Goal: Task Accomplishment & Management: Use online tool/utility

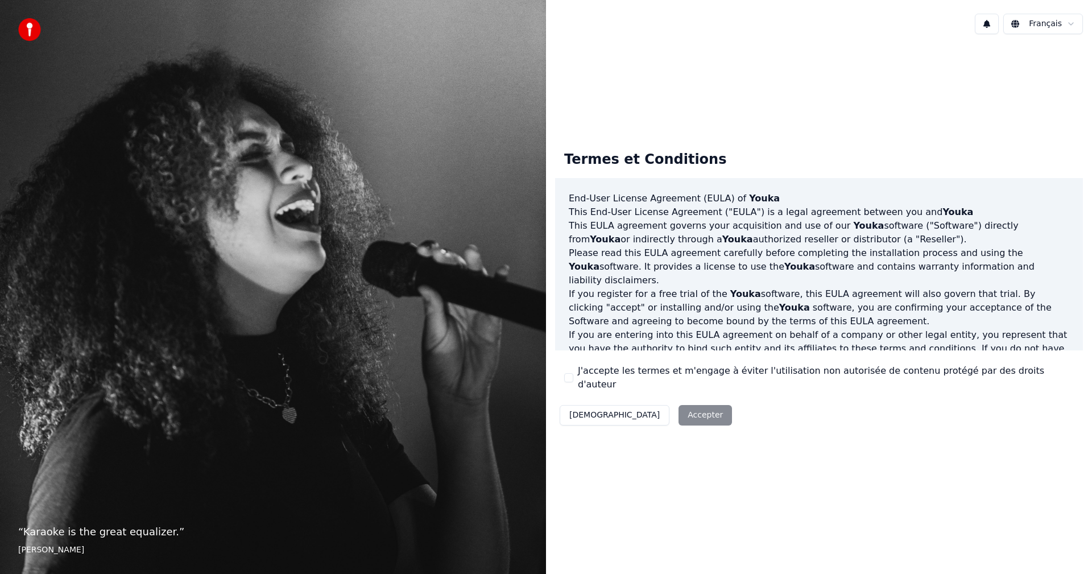
click at [571, 380] on button "J'accepte les termes et m'engage à éviter l'utilisation non autorisée de conten…" at bounding box center [568, 377] width 9 height 9
click at [679, 410] on button "Accepter" at bounding box center [705, 415] width 53 height 20
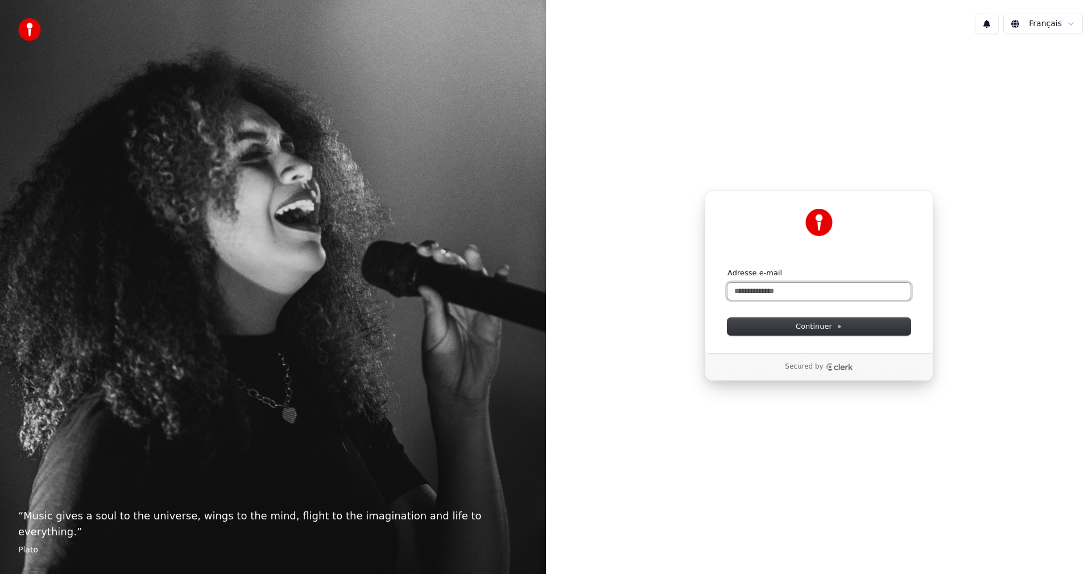
click at [781, 290] on input "Adresse e-mail" at bounding box center [819, 291] width 183 height 17
click at [760, 295] on input "Adresse e-mail" at bounding box center [819, 291] width 183 height 17
click at [821, 323] on span "Continuer" at bounding box center [819, 326] width 47 height 10
type input "**********"
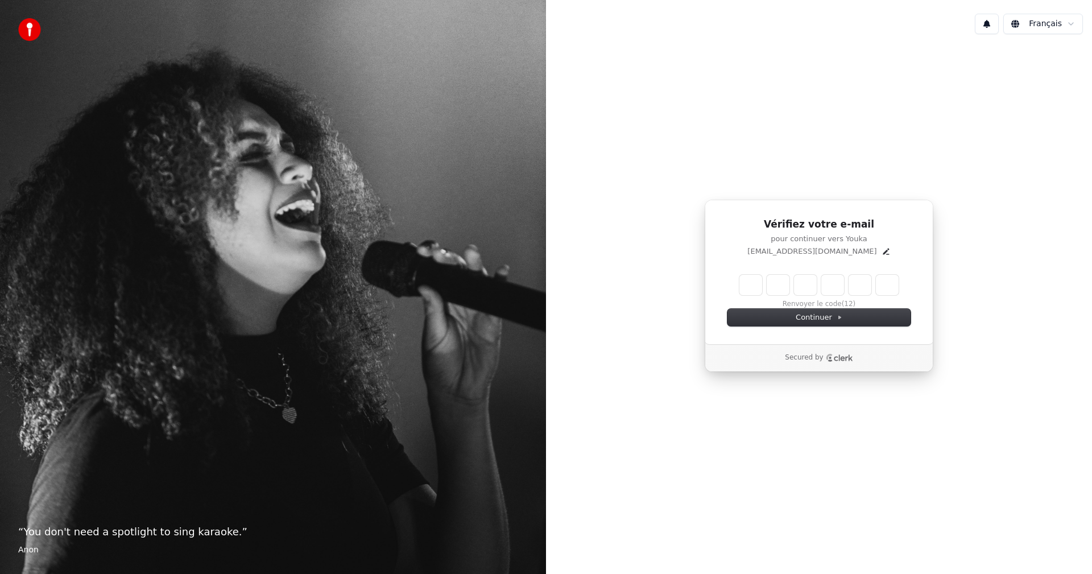
click at [756, 282] on input "Enter verification code" at bounding box center [819, 285] width 159 height 20
type input "******"
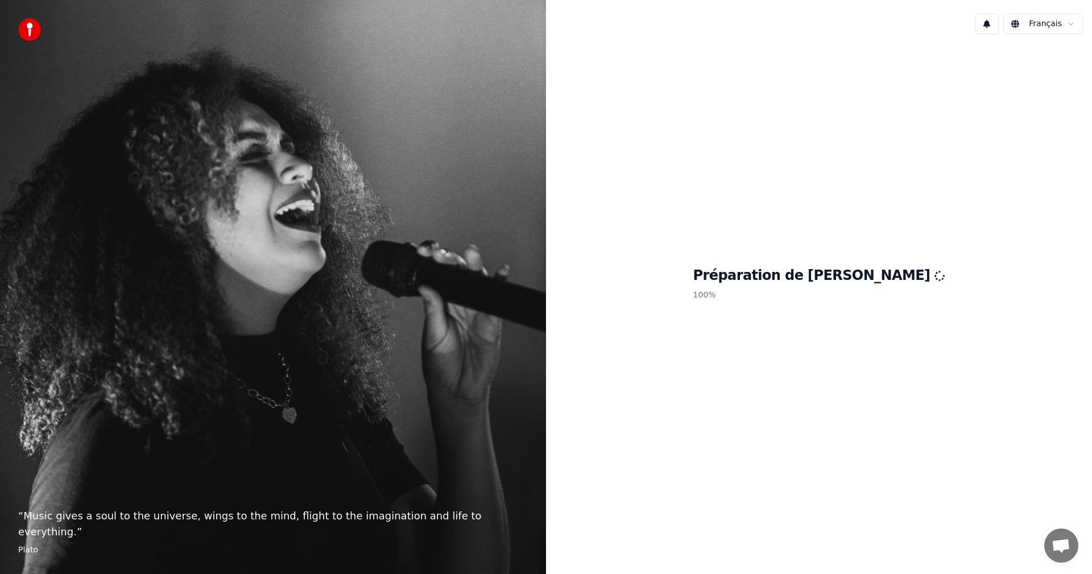
click at [1072, 22] on html "“ Music gives a soul to the universe, wings to the mind, flight to the imaginat…" at bounding box center [546, 287] width 1092 height 574
click at [768, 281] on h1 "Préparation de [PERSON_NAME]" at bounding box center [820, 276] width 252 height 18
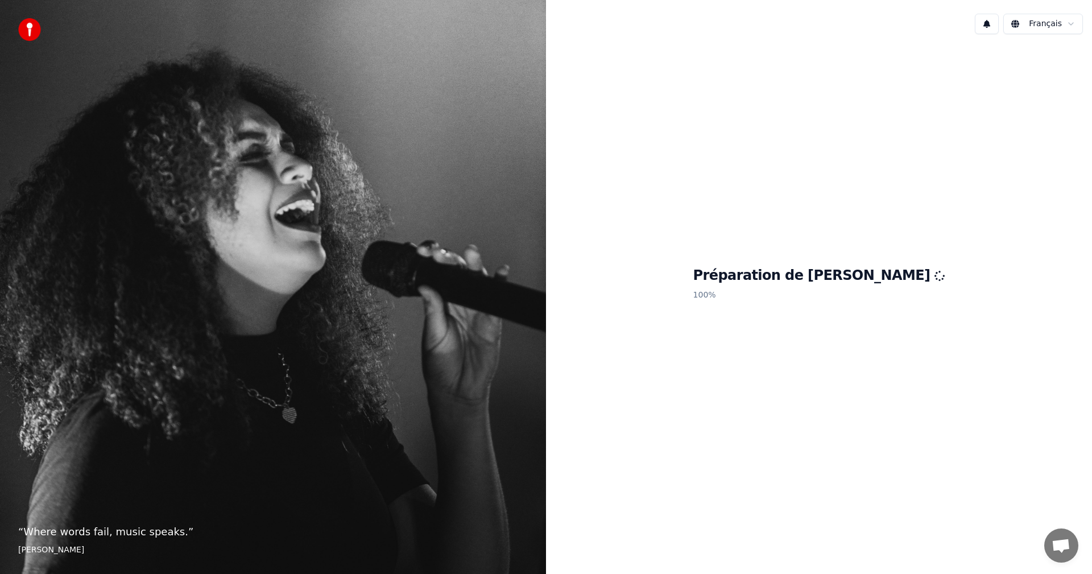
click at [830, 279] on h1 "Préparation de [PERSON_NAME]" at bounding box center [820, 276] width 252 height 18
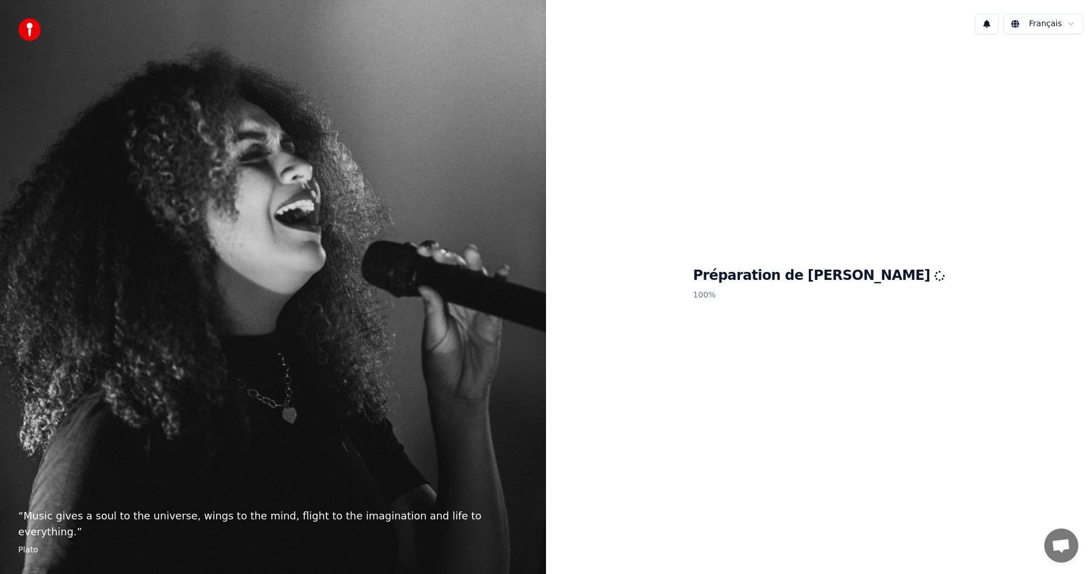
click at [335, 291] on div "“ Music gives a soul to the universe, wings to the mind, flight to the imaginat…" at bounding box center [273, 287] width 546 height 574
click at [333, 296] on div "“ Music gives a soul to the universe, wings to the mind, flight to the imaginat…" at bounding box center [273, 287] width 546 height 574
click at [340, 274] on div "“ Music gives a soul to the universe, wings to the mind, flight to the imaginat…" at bounding box center [273, 287] width 546 height 574
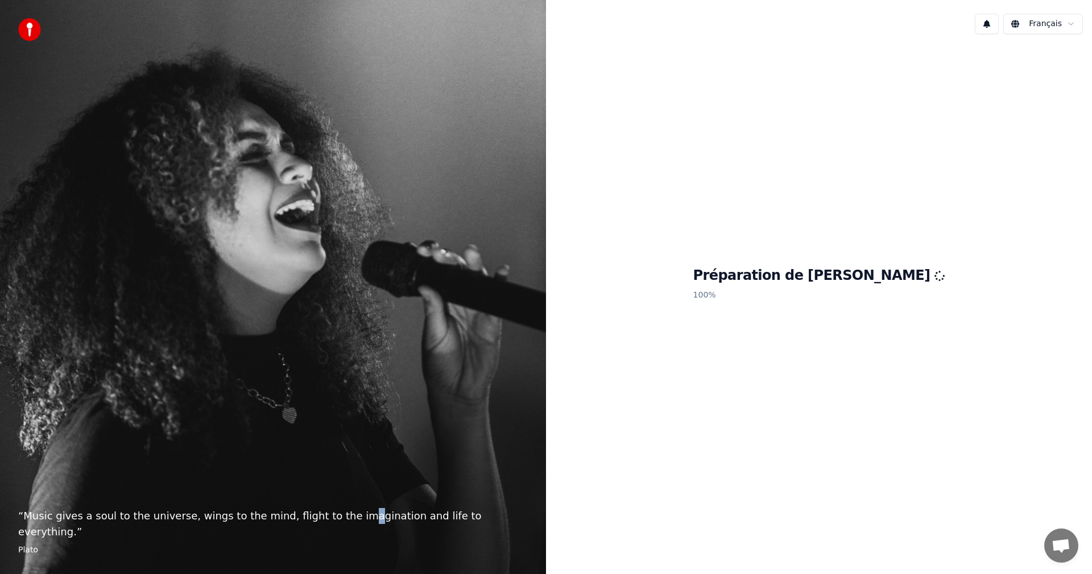
click at [337, 273] on div "“ Music gives a soul to the universe, wings to the mind, flight to the imaginat…" at bounding box center [273, 287] width 546 height 574
click at [813, 281] on h1 "Préparation de [PERSON_NAME]" at bounding box center [820, 276] width 252 height 18
click at [827, 336] on div "Préparation de Youka 100 %" at bounding box center [819, 285] width 546 height 485
click at [625, 473] on div "Préparation de Youka 100 %" at bounding box center [819, 285] width 546 height 485
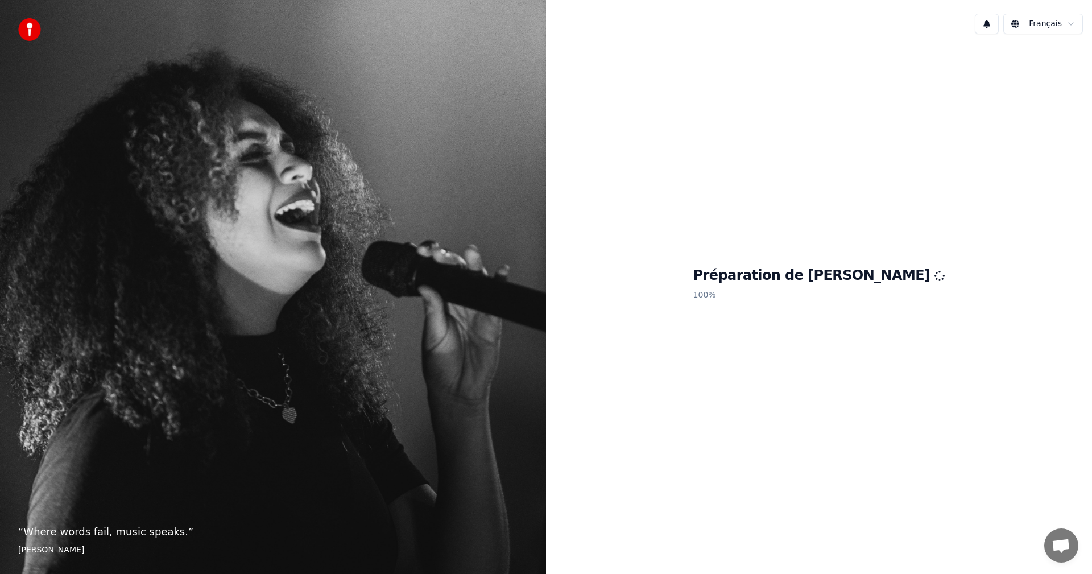
click at [933, 278] on icon at bounding box center [940, 276] width 14 height 14
click at [934, 278] on icon at bounding box center [940, 275] width 13 height 13
click at [935, 278] on icon at bounding box center [940, 275] width 11 height 11
click at [934, 275] on icon at bounding box center [940, 276] width 12 height 12
click at [934, 279] on icon at bounding box center [940, 276] width 12 height 12
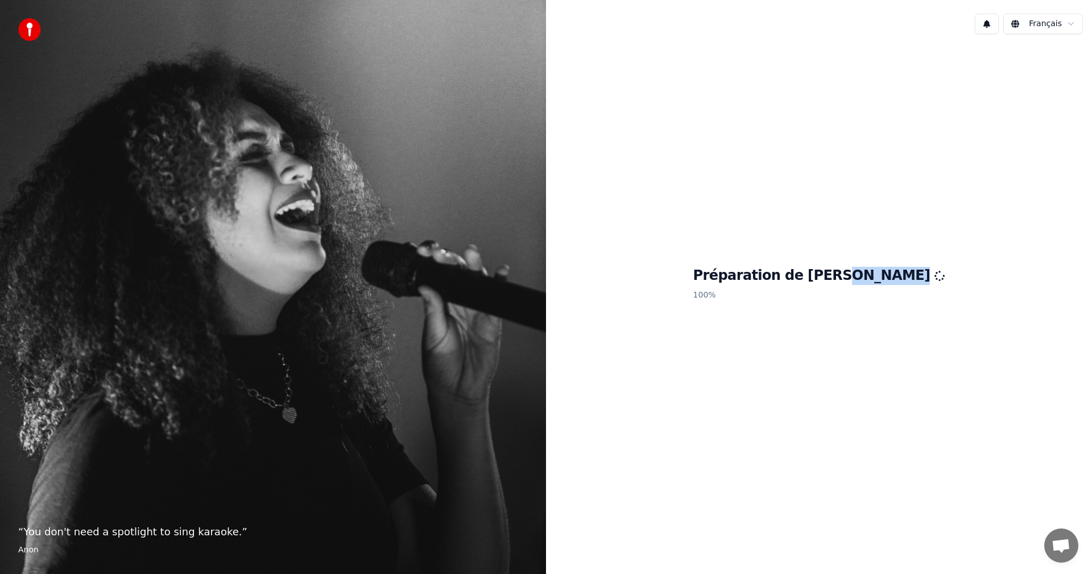
click at [935, 279] on icon at bounding box center [940, 275] width 11 height 11
click at [828, 344] on div "Préparation de Youka 100 %" at bounding box center [819, 285] width 546 height 485
click at [30, 28] on img at bounding box center [29, 29] width 23 height 23
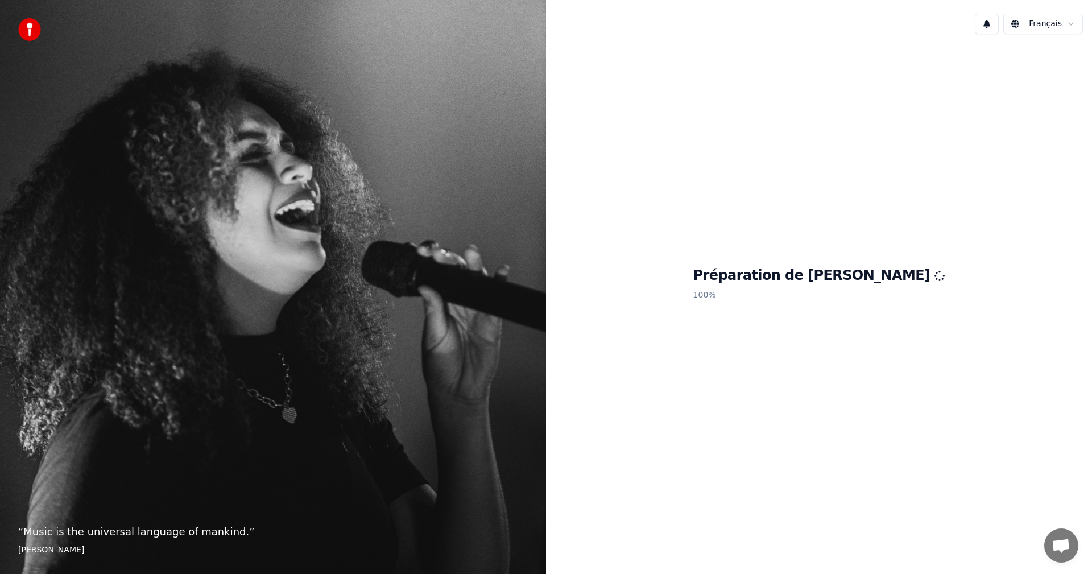
click at [299, 486] on div "“ Music is the universal language of mankind. ” Henry Wadsworth Longfellow" at bounding box center [273, 287] width 546 height 574
click at [603, 483] on div "Préparation de Youka 100 %" at bounding box center [819, 285] width 546 height 485
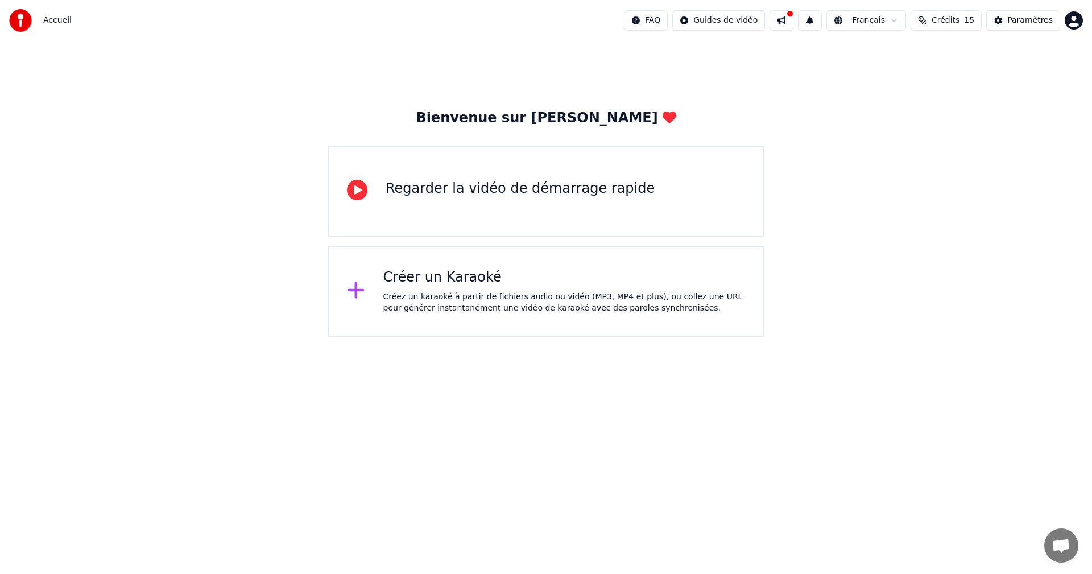
click at [472, 294] on div "Créez un karaoké à partir de fichiers audio ou vidéo (MP3, MP4 et plus), ou col…" at bounding box center [565, 302] width 362 height 23
click at [520, 287] on div "Créer un Karaoké Créez un karaoké à partir de fichiers audio ou vidéo (MP3, MP4…" at bounding box center [565, 292] width 362 height 46
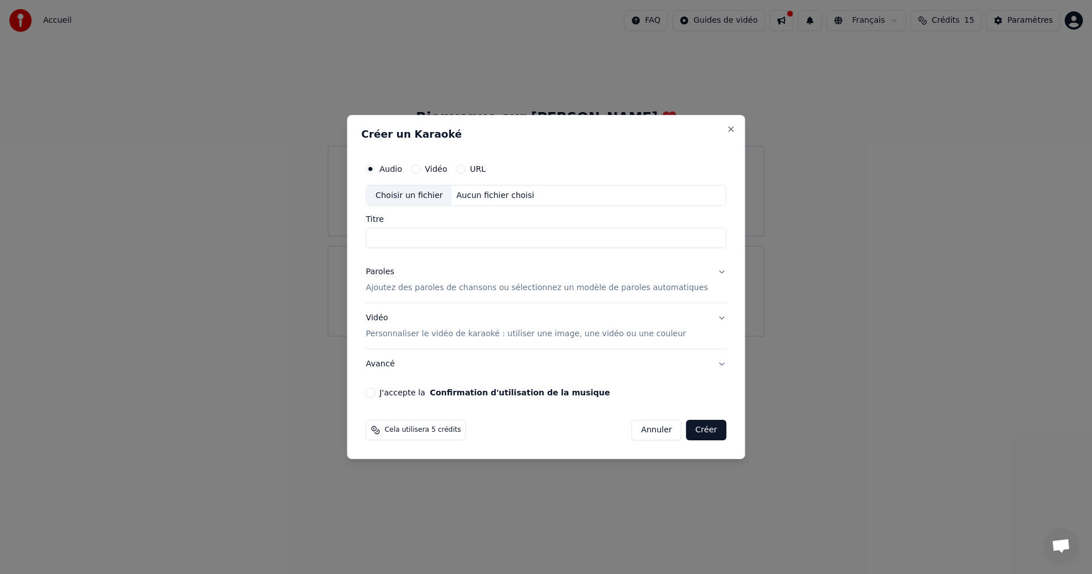
click at [465, 171] on button "URL" at bounding box center [460, 168] width 9 height 9
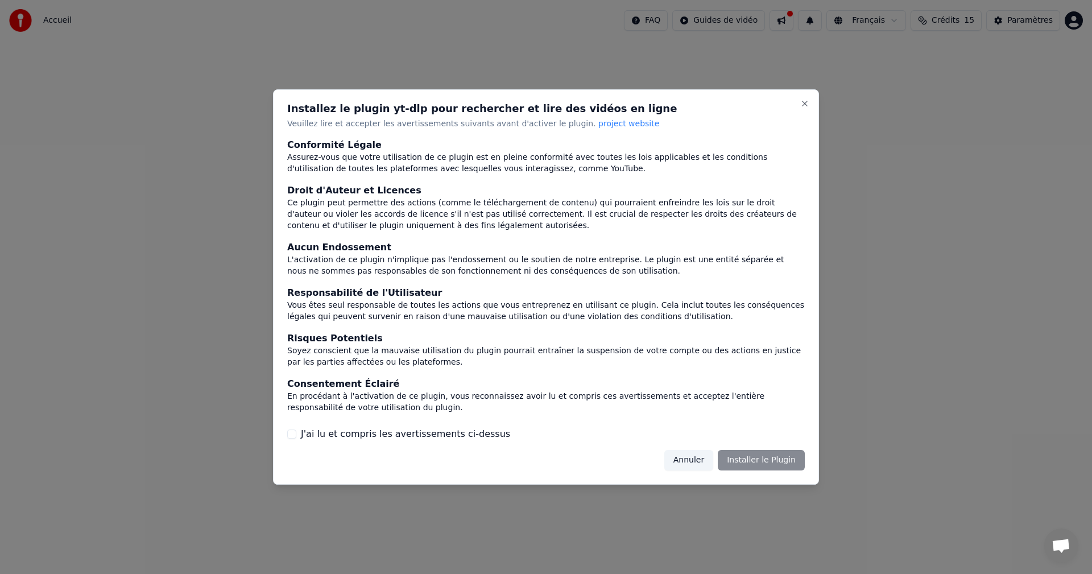
click at [765, 460] on div "Annuler Installer le Plugin" at bounding box center [735, 460] width 141 height 20
click at [296, 434] on button "J'ai lu et compris les avertissements ci-dessus" at bounding box center [291, 434] width 9 height 9
click at [765, 457] on button "Installer le Plugin" at bounding box center [761, 460] width 87 height 20
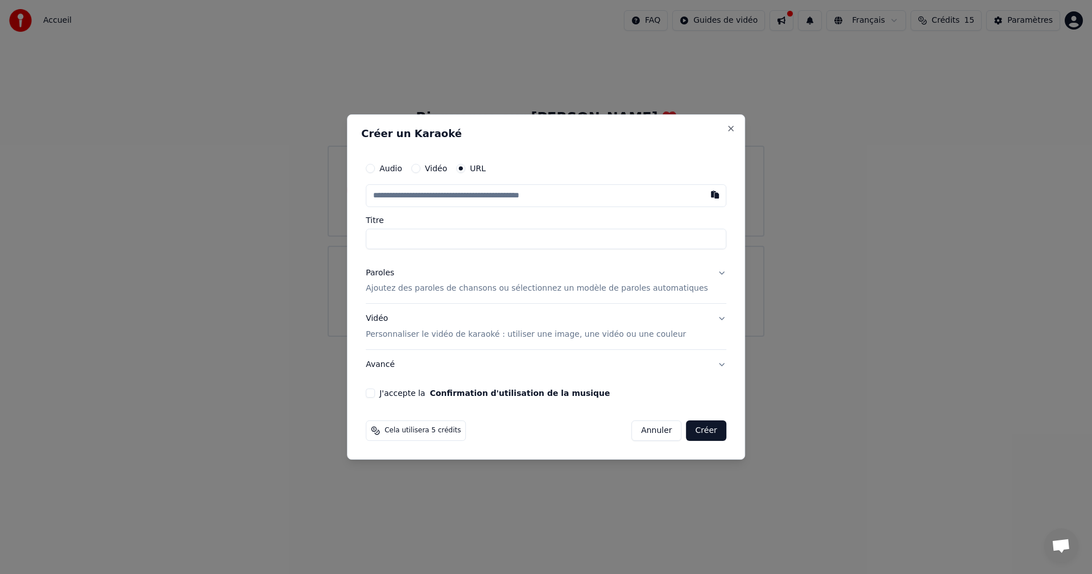
click at [434, 194] on input "text" at bounding box center [546, 195] width 361 height 23
type input "**********"
click at [706, 271] on button "Paroles Ajoutez des paroles de chansons ou sélectionnez un modèle de paroles au…" at bounding box center [546, 281] width 361 height 46
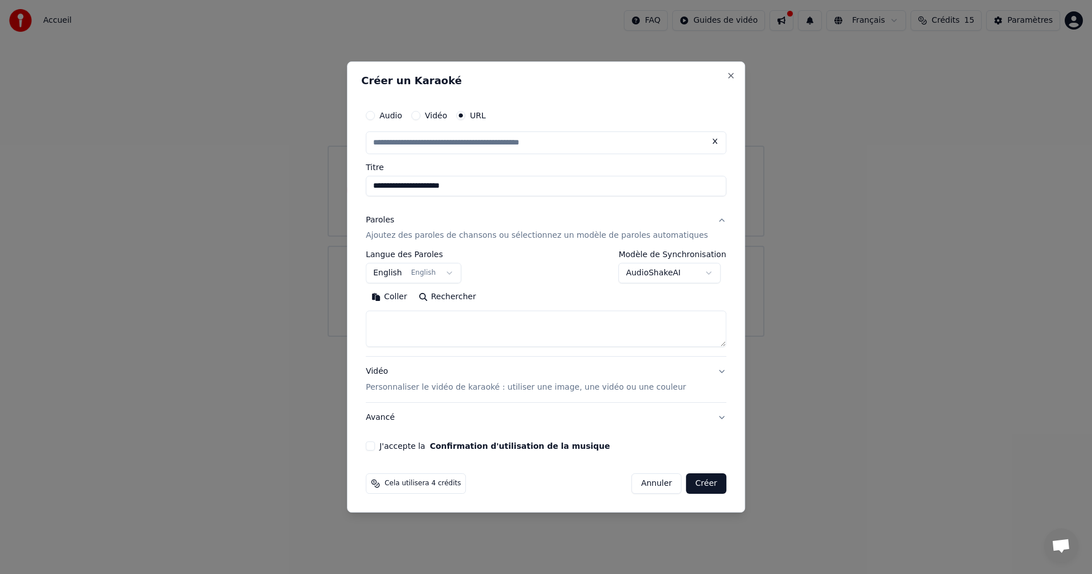
type input "**********"
click at [694, 269] on button "AudioShakeAI" at bounding box center [670, 273] width 102 height 20
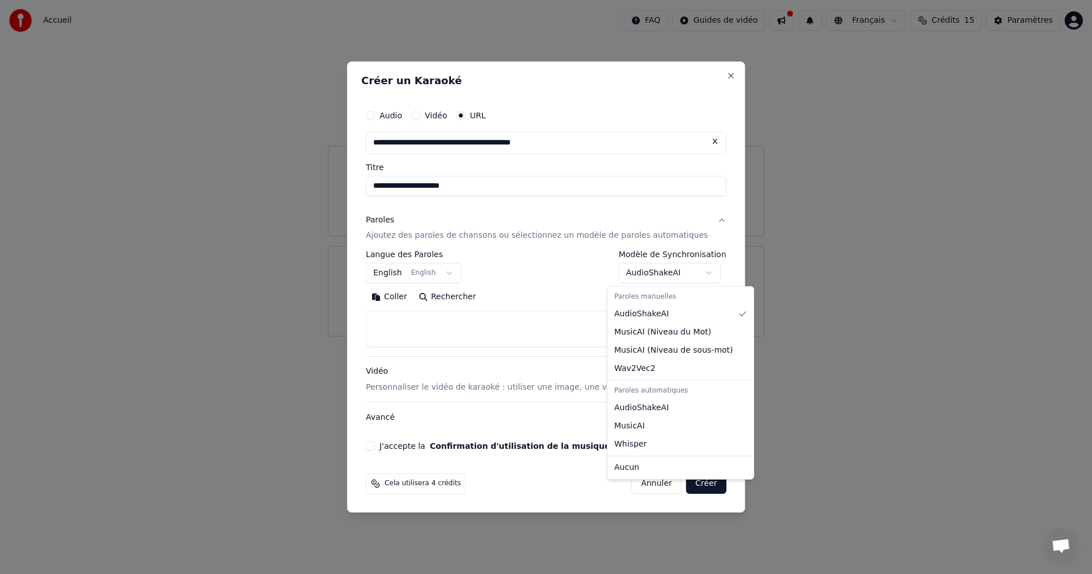
select select "**********"
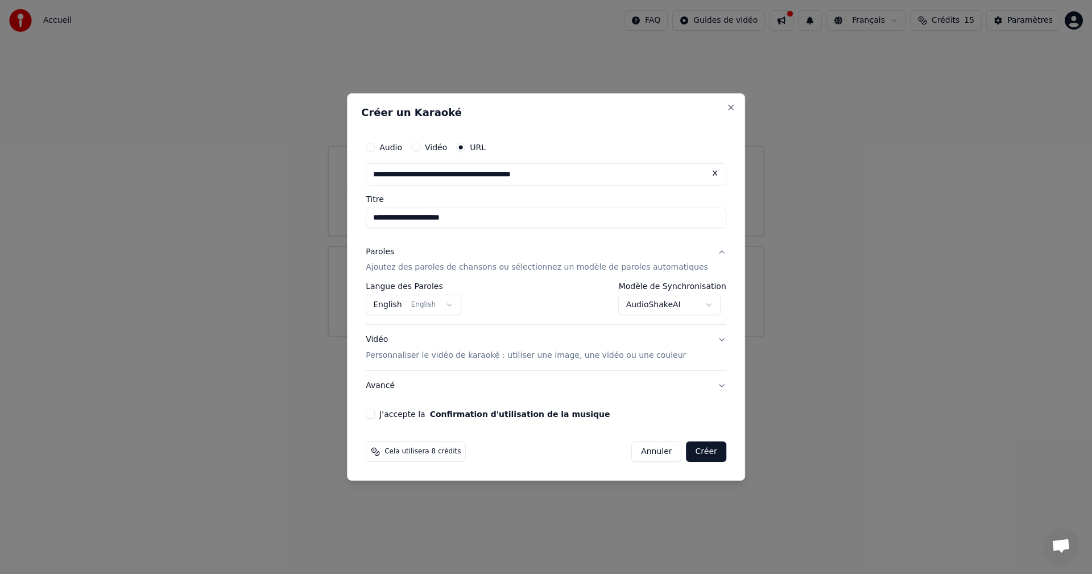
click at [375, 417] on button "J'accepte la Confirmation d'utilisation de la musique" at bounding box center [370, 414] width 9 height 9
click at [689, 452] on button "Créer" at bounding box center [707, 452] width 40 height 20
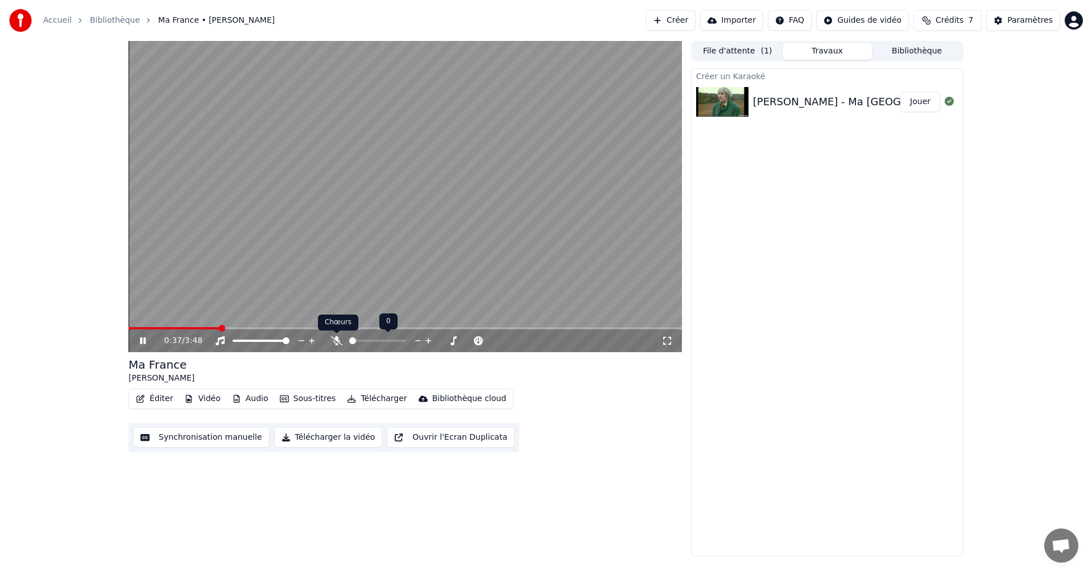
click at [335, 339] on icon at bounding box center [336, 340] width 11 height 9
click at [131, 329] on span at bounding box center [174, 328] width 91 height 2
click at [290, 330] on div "1:27 / 3:48" at bounding box center [406, 340] width 554 height 23
click at [300, 328] on span at bounding box center [215, 328] width 172 height 2
click at [139, 341] on icon at bounding box center [151, 340] width 27 height 9
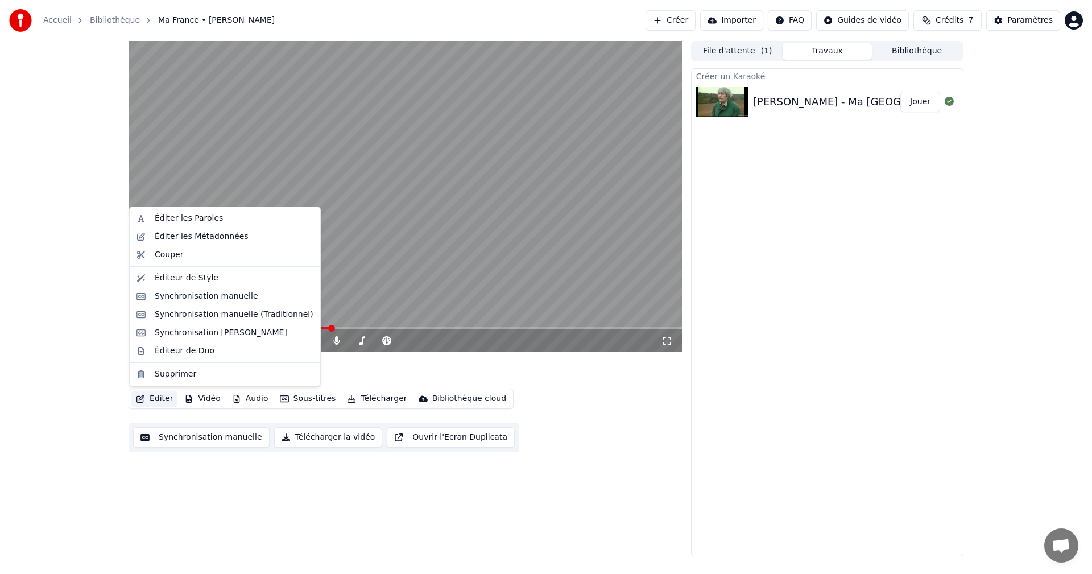
click at [157, 397] on button "Éditer" at bounding box center [154, 399] width 46 height 16
click at [186, 216] on div "Éditer les Paroles" at bounding box center [189, 218] width 68 height 11
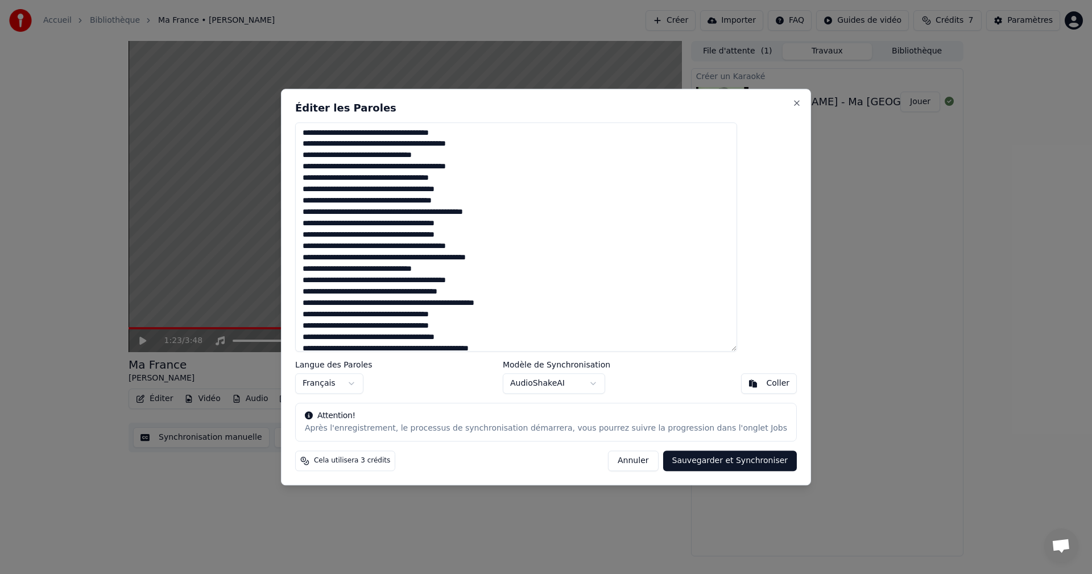
click at [618, 460] on button "Annuler" at bounding box center [633, 461] width 50 height 20
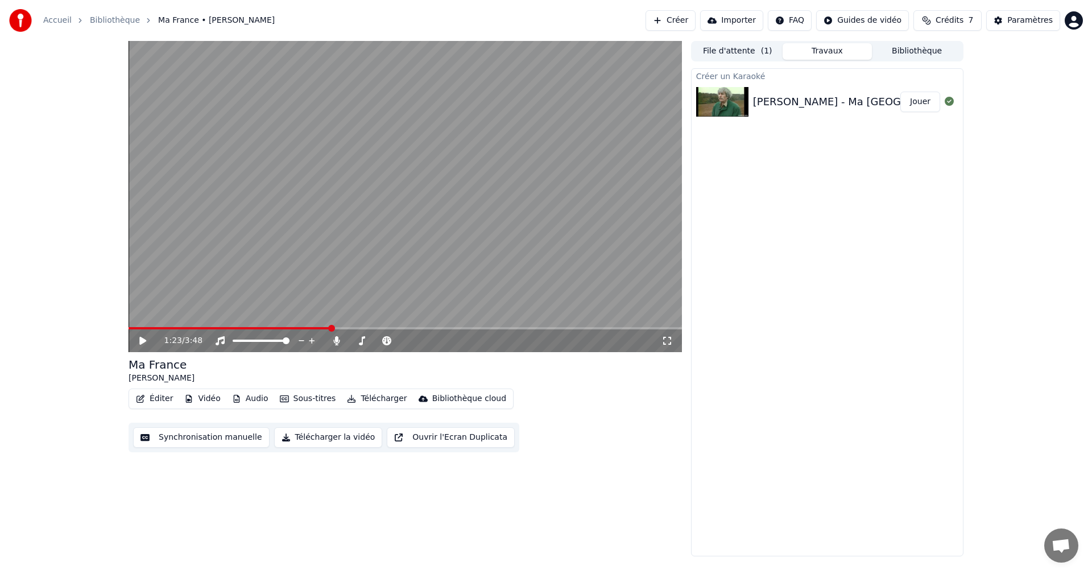
click at [189, 331] on div "1:23 / 3:48" at bounding box center [406, 340] width 554 height 23
click at [140, 340] on icon at bounding box center [142, 341] width 7 height 8
click at [281, 326] on video at bounding box center [406, 196] width 554 height 311
click at [138, 343] on icon at bounding box center [151, 340] width 27 height 9
click at [249, 329] on span at bounding box center [189, 328] width 121 height 2
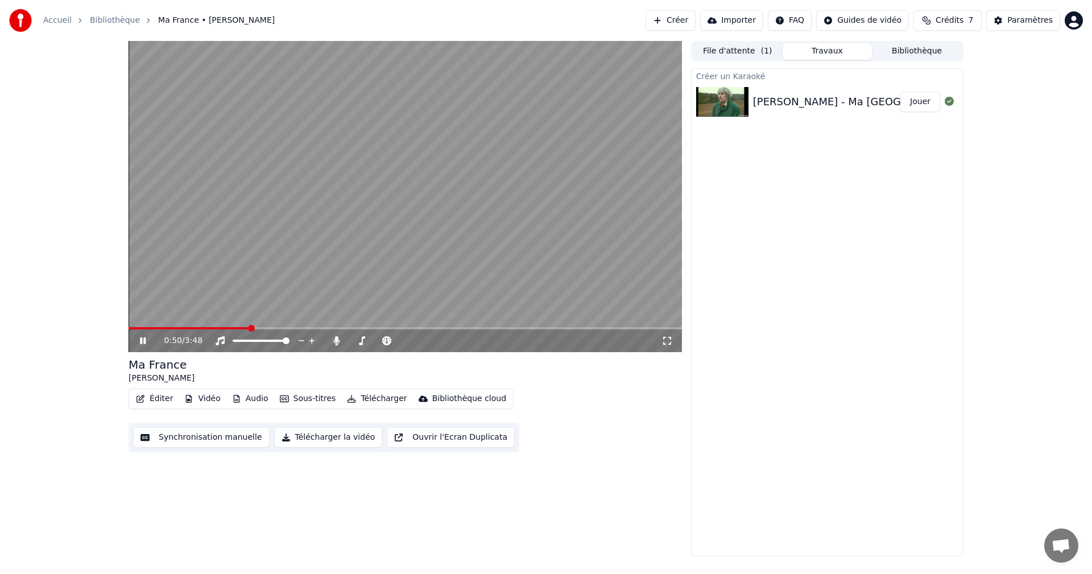
click at [141, 340] on icon at bounding box center [143, 340] width 6 height 7
click at [141, 340] on icon at bounding box center [142, 341] width 7 height 8
click at [141, 340] on icon at bounding box center [143, 340] width 6 height 7
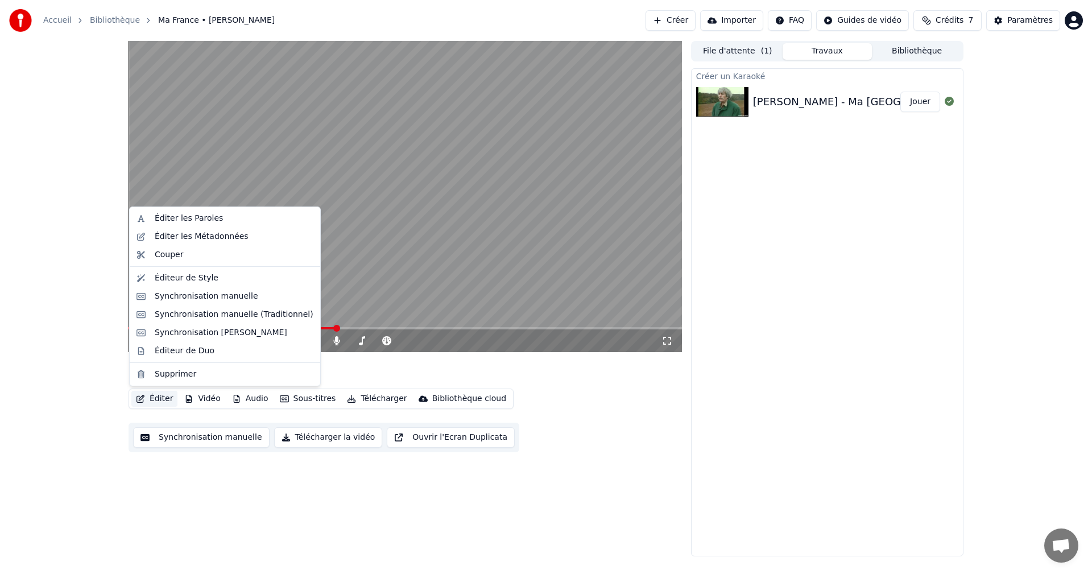
click at [159, 398] on button "Éditer" at bounding box center [154, 399] width 46 height 16
click at [191, 215] on div "Éditer les Paroles" at bounding box center [189, 218] width 68 height 11
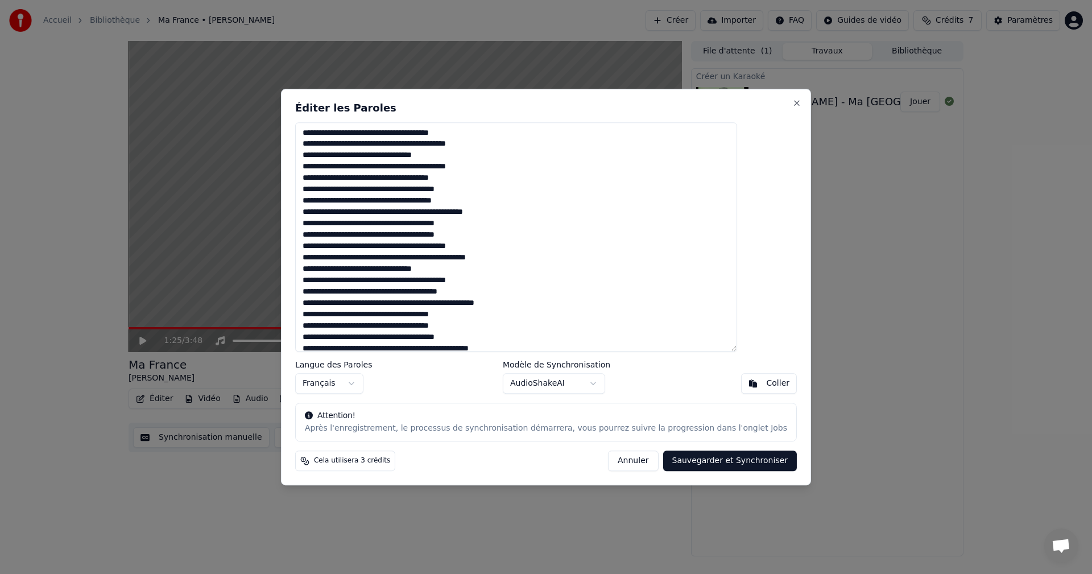
drag, startPoint x: 361, startPoint y: 246, endPoint x: 428, endPoint y: 249, distance: 67.2
click at [428, 249] on textarea at bounding box center [516, 237] width 442 height 230
type textarea "**********"
click at [720, 463] on button "Sauvegarder et Synchroniser" at bounding box center [730, 461] width 134 height 20
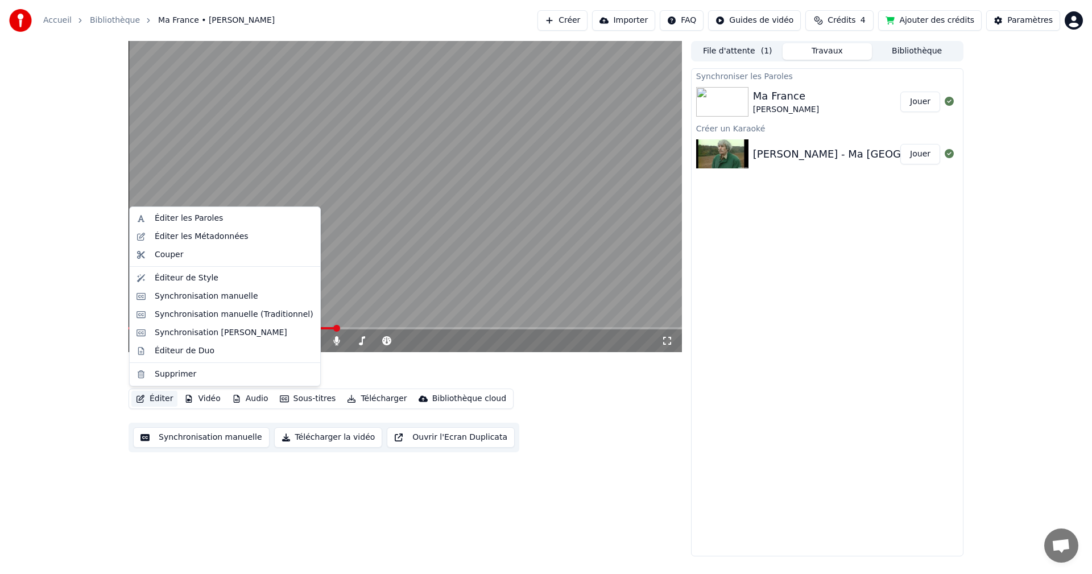
click at [152, 397] on button "Éditer" at bounding box center [154, 399] width 46 height 16
click at [372, 549] on div "Ma France [PERSON_NAME] Éditer Vidéo Audio Sous-titres Télécharger Bibliothèque…" at bounding box center [406, 299] width 554 height 516
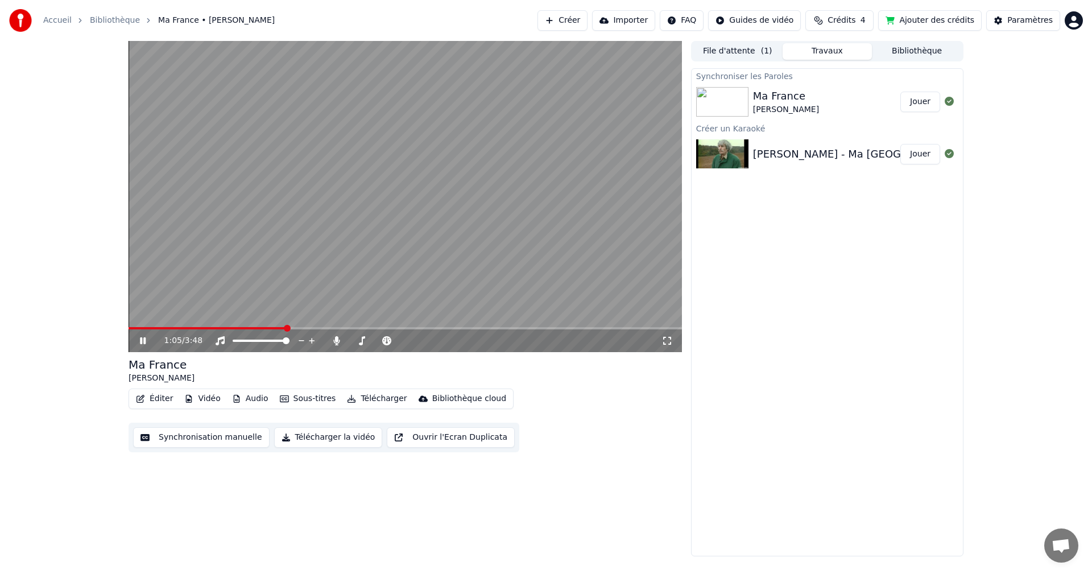
click at [286, 328] on span at bounding box center [208, 328] width 158 height 2
click at [145, 343] on icon at bounding box center [143, 340] width 6 height 7
click at [141, 339] on icon at bounding box center [142, 341] width 7 height 8
click at [191, 277] on video at bounding box center [406, 196] width 554 height 311
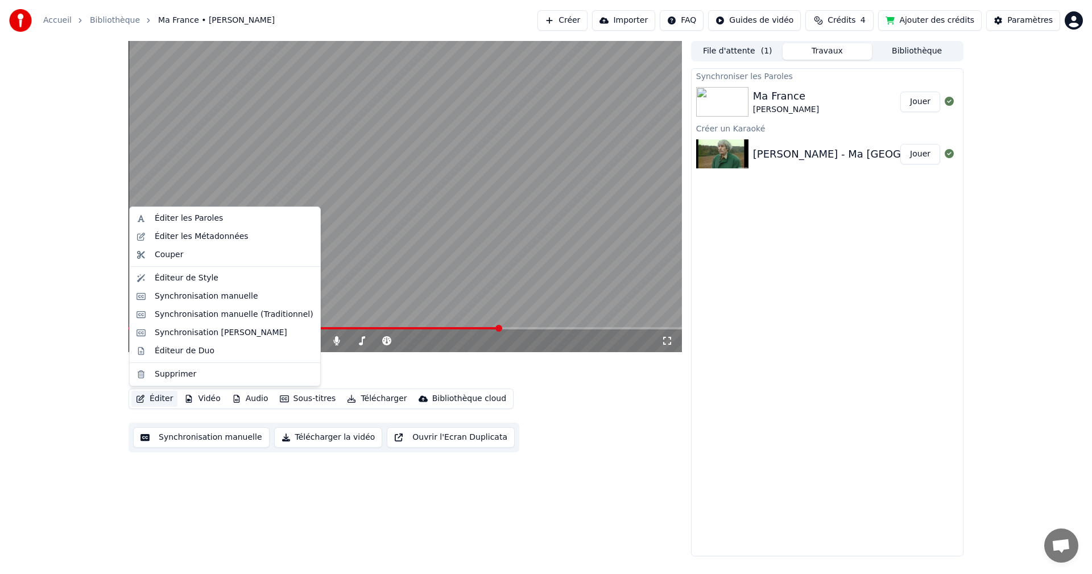
click at [161, 399] on button "Éditer" at bounding box center [154, 399] width 46 height 16
click at [183, 217] on div "Éditer les Paroles" at bounding box center [189, 218] width 68 height 11
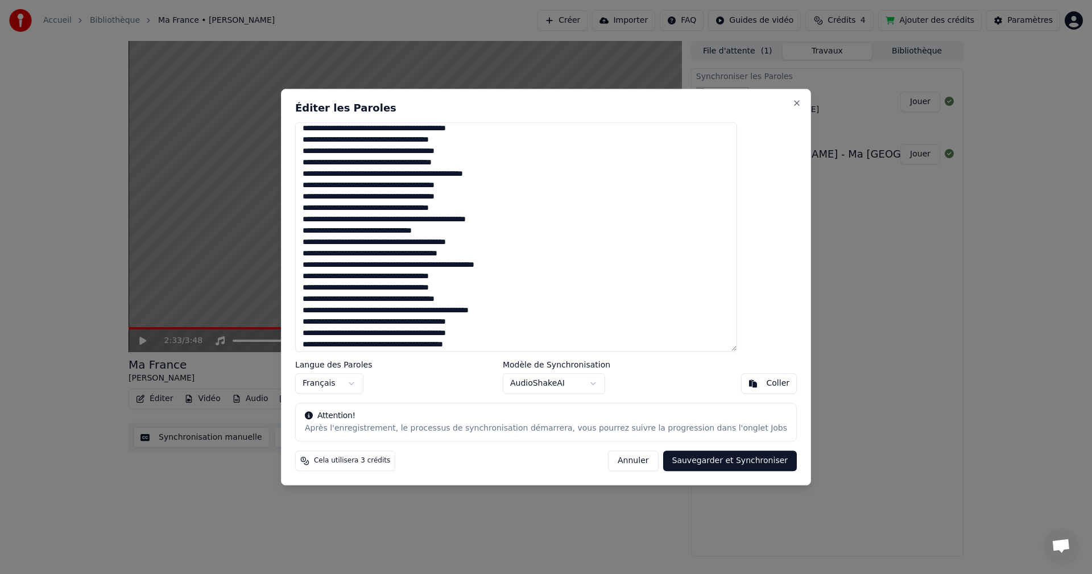
scroll to position [57, 0]
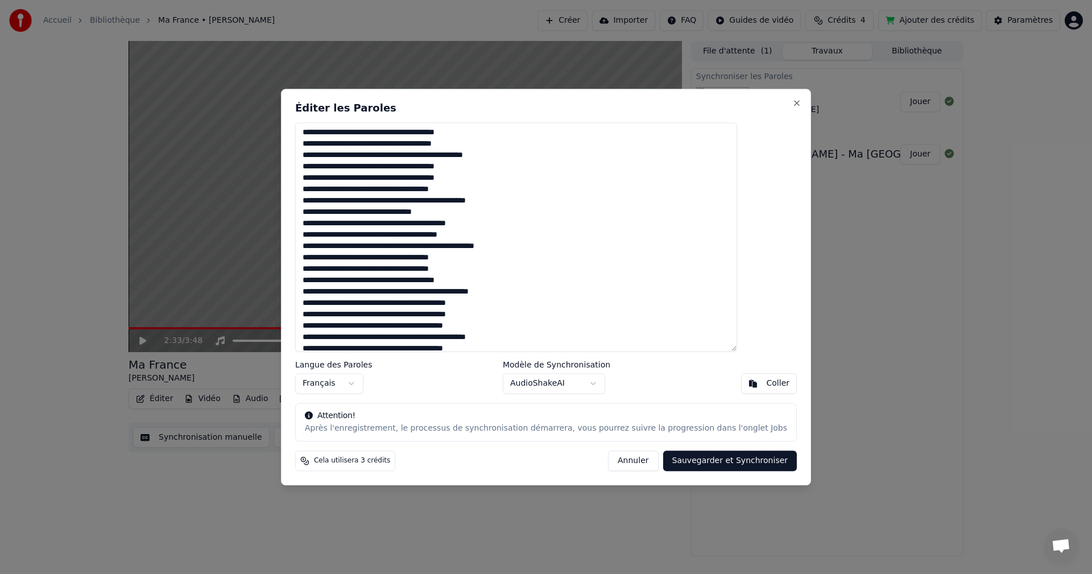
drag, startPoint x: 479, startPoint y: 304, endPoint x: 504, endPoint y: 303, distance: 25.7
click at [504, 303] on textarea at bounding box center [516, 237] width 442 height 230
type textarea "**********"
click at [715, 464] on button "Sauvegarder et Synchroniser" at bounding box center [730, 461] width 134 height 20
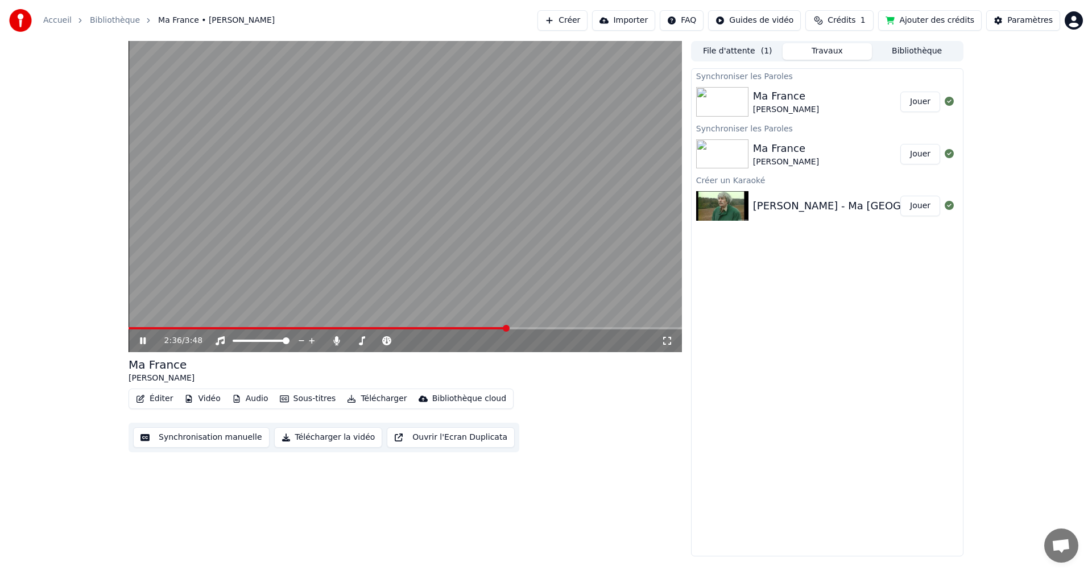
click at [141, 339] on icon at bounding box center [143, 340] width 6 height 7
click at [321, 329] on span at bounding box center [319, 328] width 380 height 2
click at [141, 340] on icon at bounding box center [142, 341] width 7 height 8
click at [207, 298] on video at bounding box center [406, 196] width 554 height 311
click at [341, 327] on span at bounding box center [235, 328] width 213 height 2
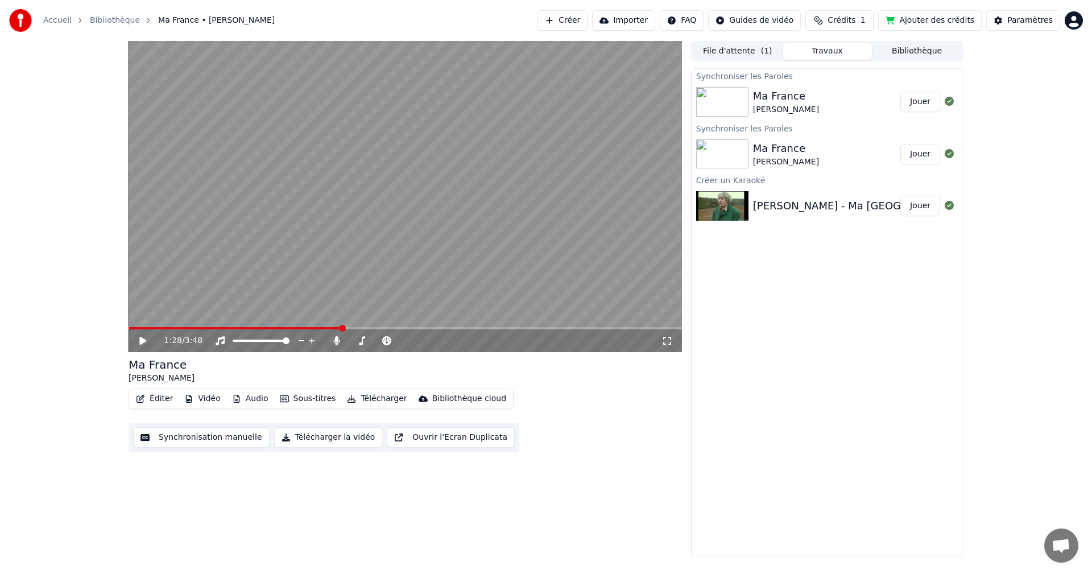
click at [139, 339] on icon at bounding box center [151, 340] width 27 height 9
click at [142, 338] on icon at bounding box center [151, 340] width 27 height 9
click at [153, 396] on button "Éditer" at bounding box center [154, 399] width 46 height 16
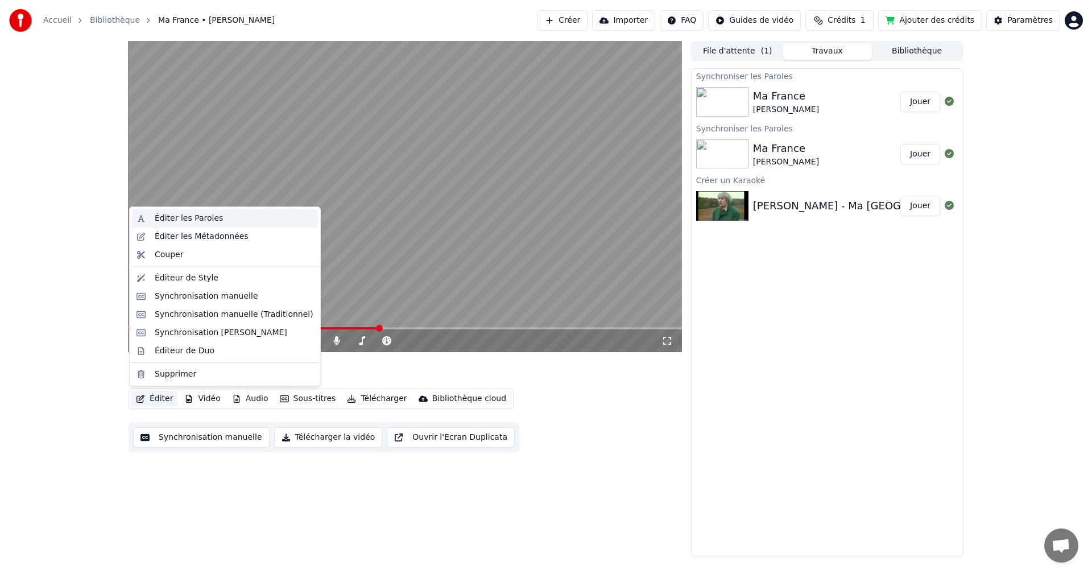
click at [196, 217] on div "Éditer les Paroles" at bounding box center [189, 218] width 68 height 11
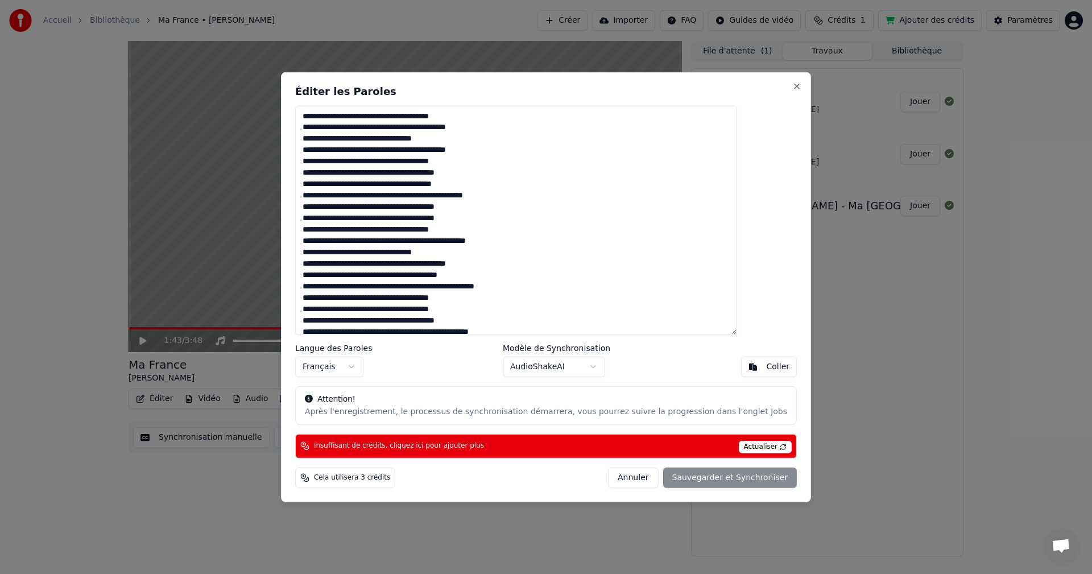
drag, startPoint x: 332, startPoint y: 263, endPoint x: 344, endPoint y: 263, distance: 12.0
click at [344, 263] on textarea at bounding box center [516, 220] width 442 height 230
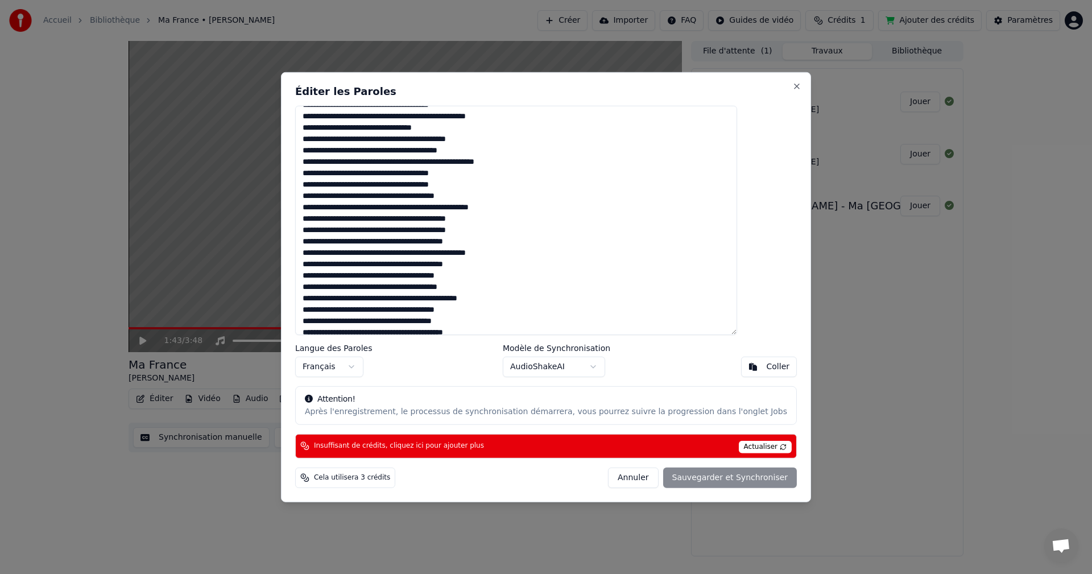
scroll to position [155, 0]
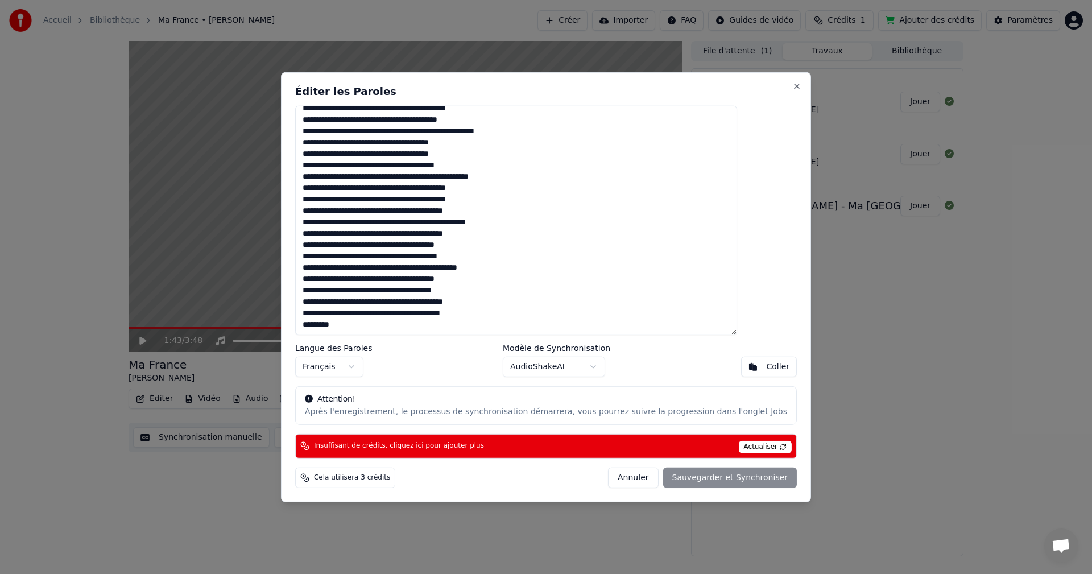
click at [409, 328] on textarea at bounding box center [516, 220] width 442 height 230
click at [727, 479] on div "Annuler Sauvegarder et Synchroniser" at bounding box center [702, 478] width 189 height 20
click at [513, 444] on div "Insuffisant de crédits, cliquez ici pour ajouter plus Actualiser" at bounding box center [546, 446] width 502 height 24
click at [702, 478] on div "Annuler Sauvegarder et Synchroniser" at bounding box center [702, 478] width 189 height 20
click at [722, 480] on div "Annuler Sauvegarder et Synchroniser" at bounding box center [702, 478] width 189 height 20
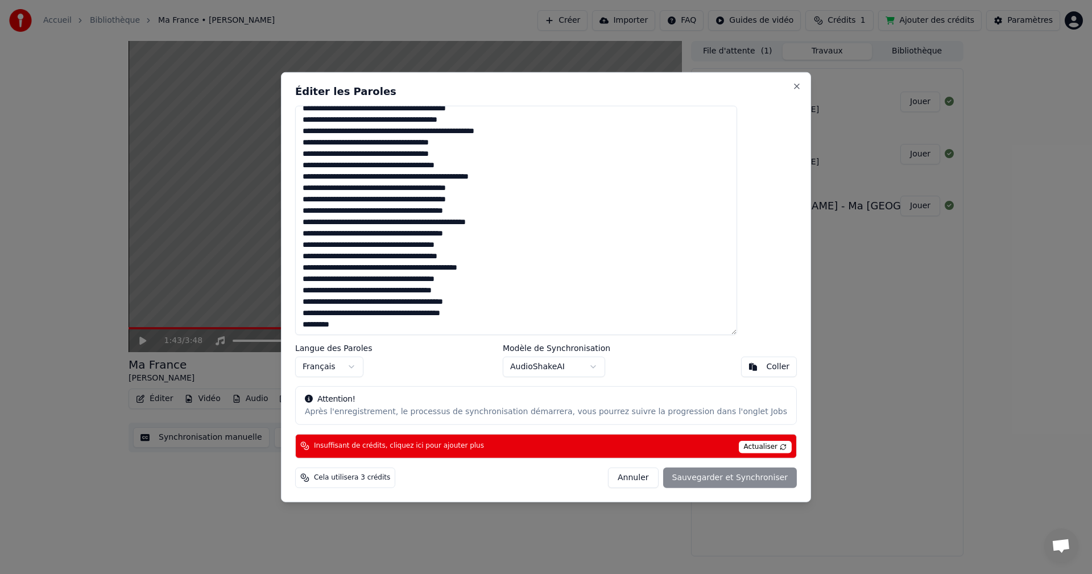
click at [739, 446] on span "Actualiser" at bounding box center [765, 447] width 53 height 13
click at [793, 85] on button "Close" at bounding box center [797, 85] width 9 height 9
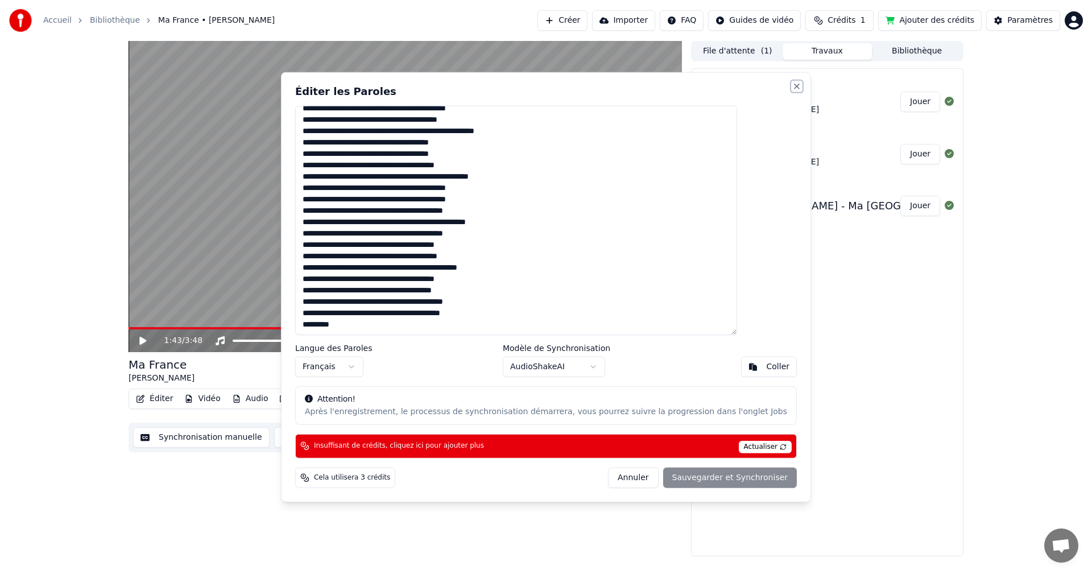
type textarea "**********"
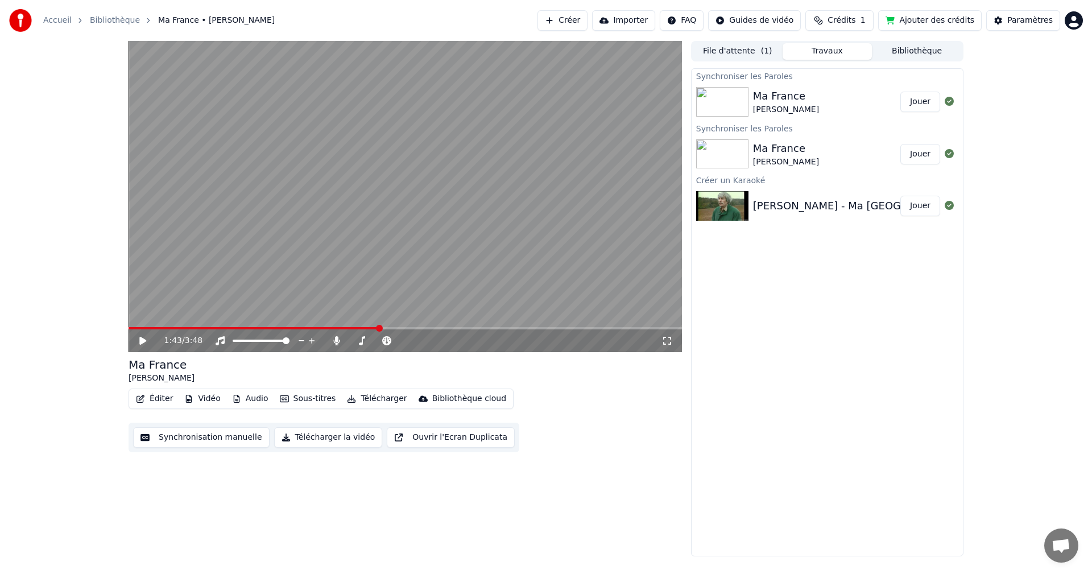
click at [143, 340] on icon at bounding box center [142, 341] width 7 height 8
click at [336, 342] on icon at bounding box center [336, 340] width 6 height 9
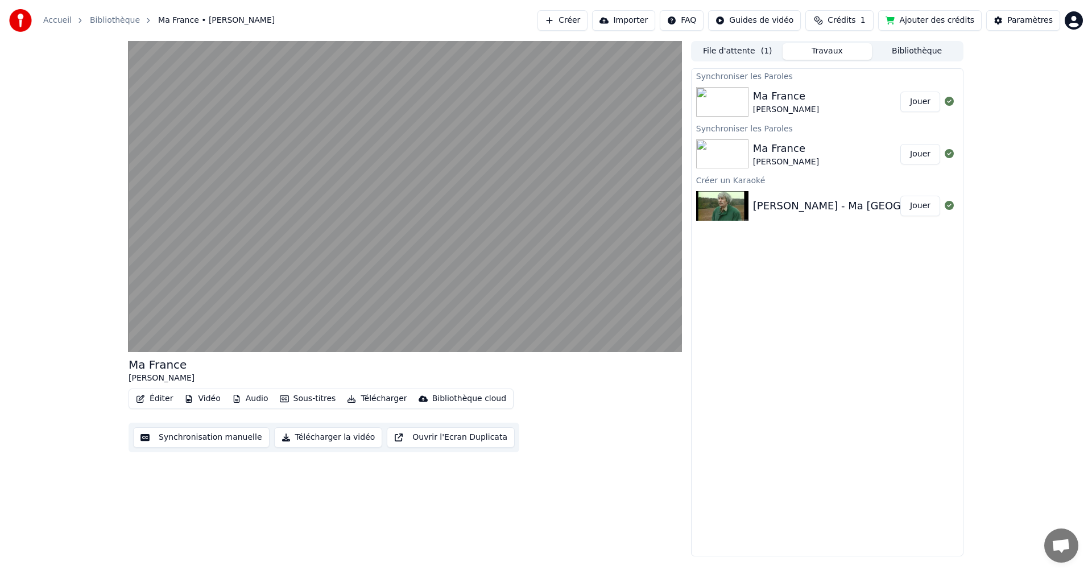
click at [249, 397] on button "Audio" at bounding box center [251, 399] width 46 height 16
click at [417, 543] on div "Ma France [PERSON_NAME] Éditer Vidéo Audio Sous-titres Télécharger Bibliothèque…" at bounding box center [406, 299] width 554 height 516
click at [212, 397] on button "Vidéo" at bounding box center [202, 399] width 45 height 16
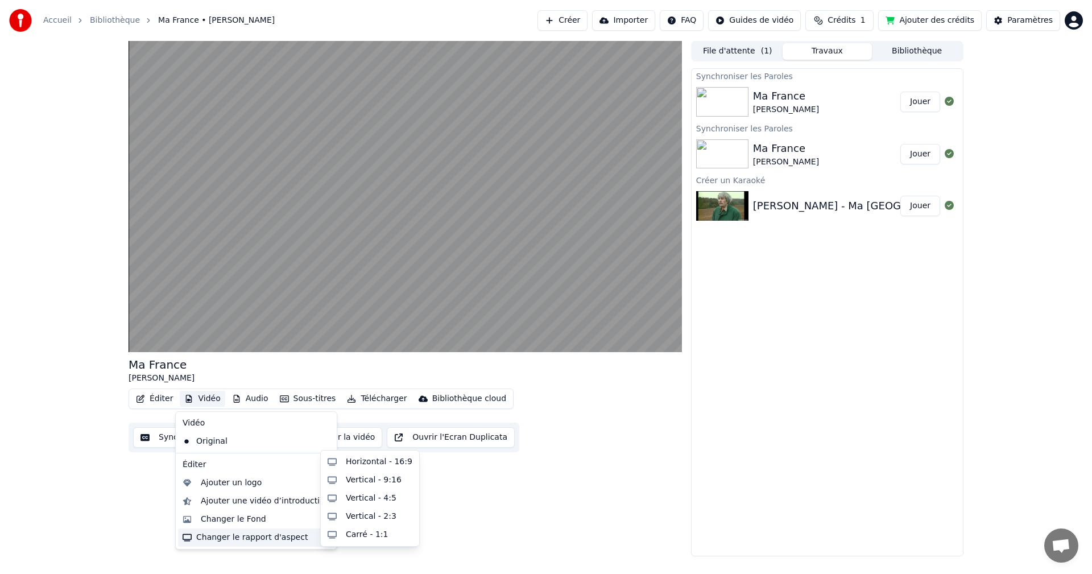
click at [477, 501] on div "Ma France [PERSON_NAME] Éditer Vidéo Audio Sous-titres Télécharger Bibliothèque…" at bounding box center [406, 299] width 554 height 516
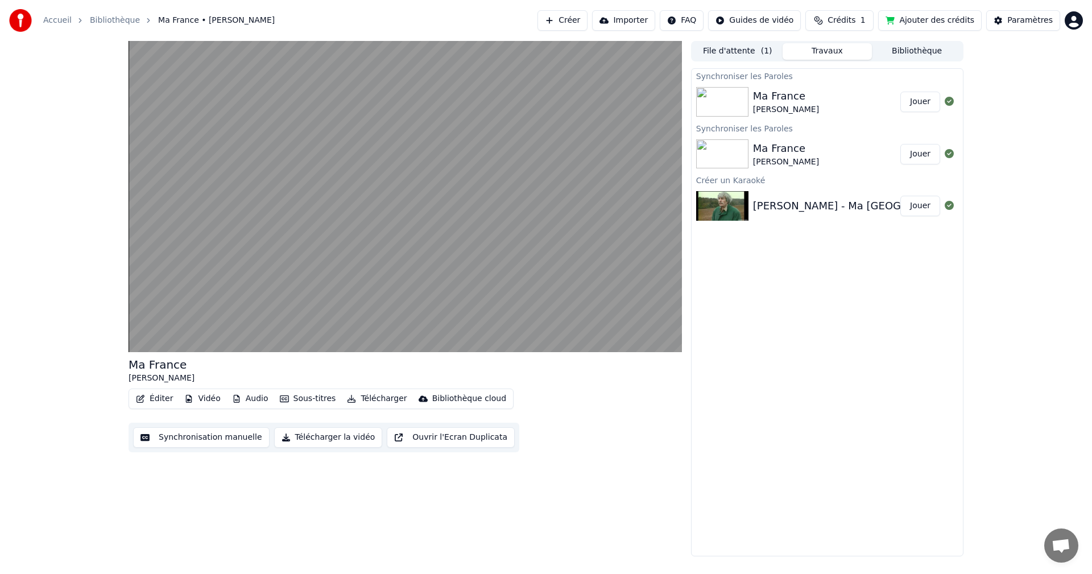
click at [414, 439] on button "Ouvrir l'Ecran Duplicata" at bounding box center [451, 437] width 128 height 20
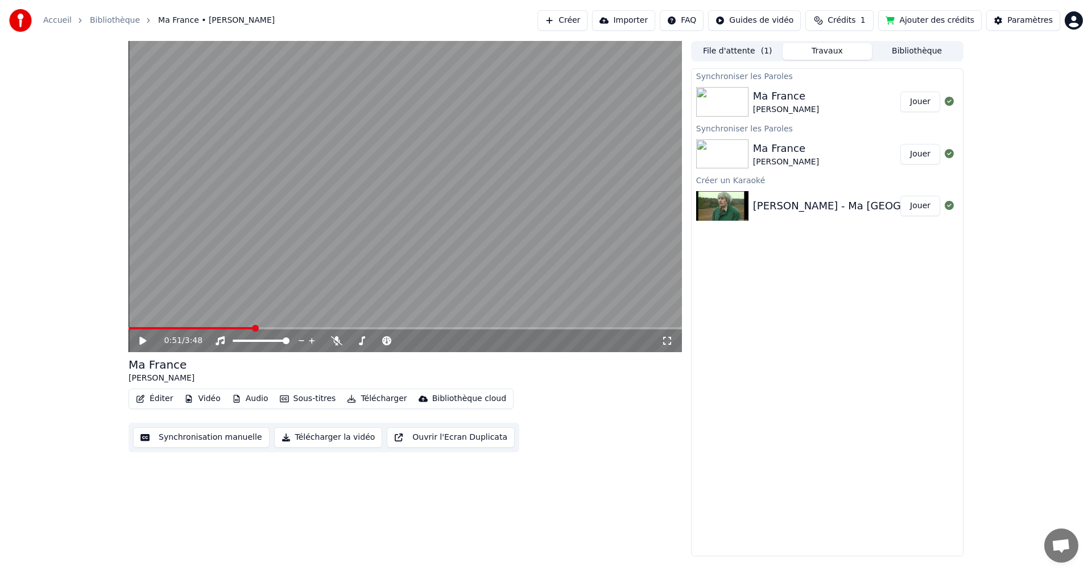
click at [423, 501] on div "0:51 / 3:48 Ma France [PERSON_NAME] Éditer Vidéo Audio Sous-titres Télécharger …" at bounding box center [406, 299] width 554 height 516
click at [142, 339] on icon at bounding box center [142, 341] width 7 height 8
click at [338, 341] on icon at bounding box center [336, 340] width 11 height 9
click at [394, 343] on span at bounding box center [394, 340] width 7 height 7
click at [411, 340] on span at bounding box center [410, 340] width 7 height 7
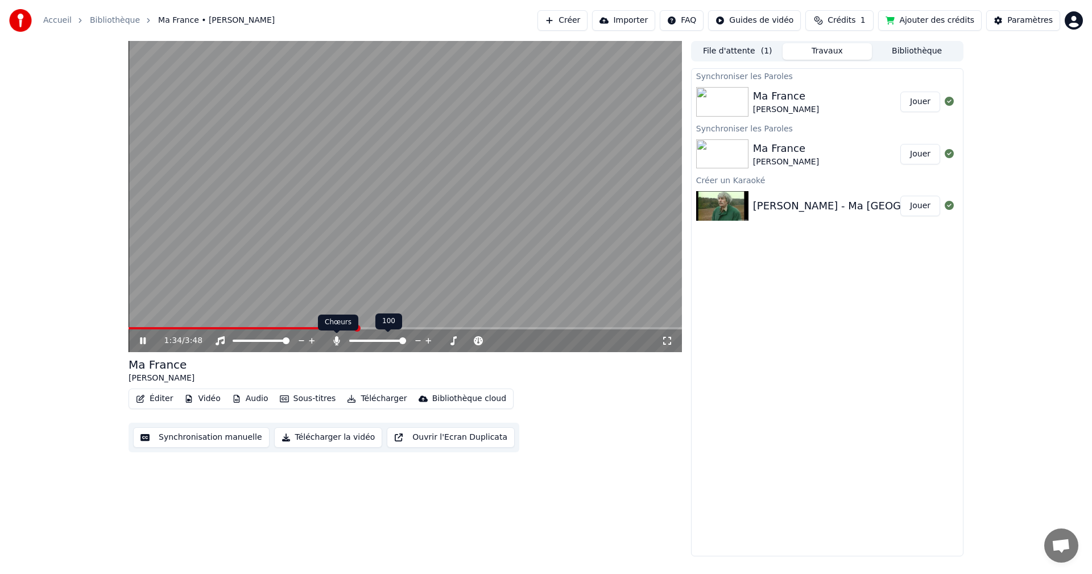
click at [337, 337] on icon at bounding box center [336, 340] width 6 height 9
click at [409, 341] on span at bounding box center [406, 340] width 7 height 7
click at [146, 341] on icon at bounding box center [151, 340] width 27 height 9
click at [133, 327] on span at bounding box center [131, 328] width 5 height 2
click at [142, 341] on icon at bounding box center [142, 341] width 7 height 8
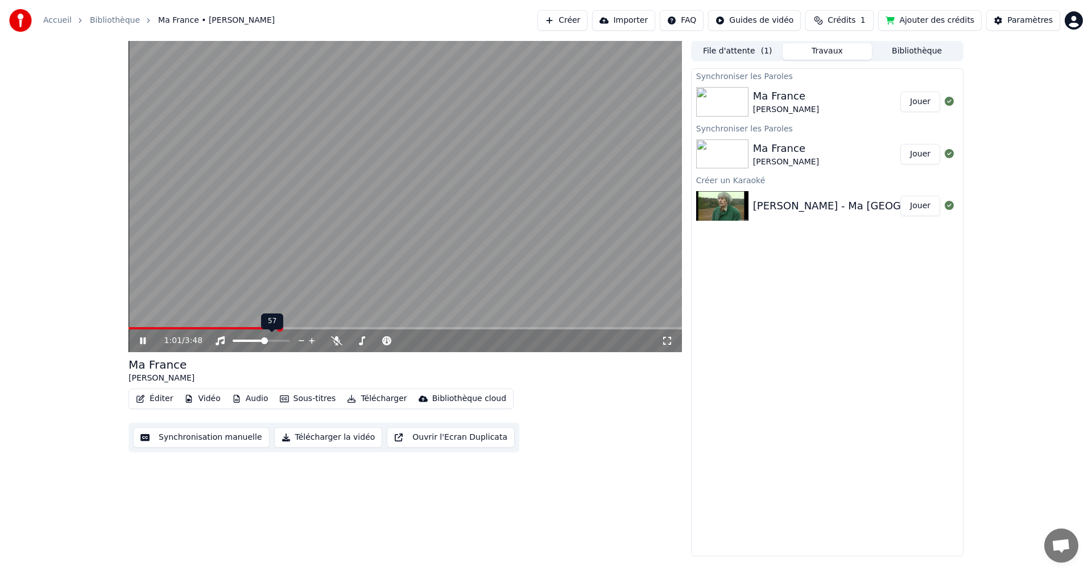
click at [266, 341] on span at bounding box center [264, 340] width 7 height 7
click at [290, 344] on span at bounding box center [286, 340] width 7 height 7
click at [143, 339] on icon at bounding box center [151, 340] width 27 height 9
click at [143, 339] on icon at bounding box center [142, 341] width 7 height 8
click at [142, 341] on icon at bounding box center [143, 340] width 6 height 7
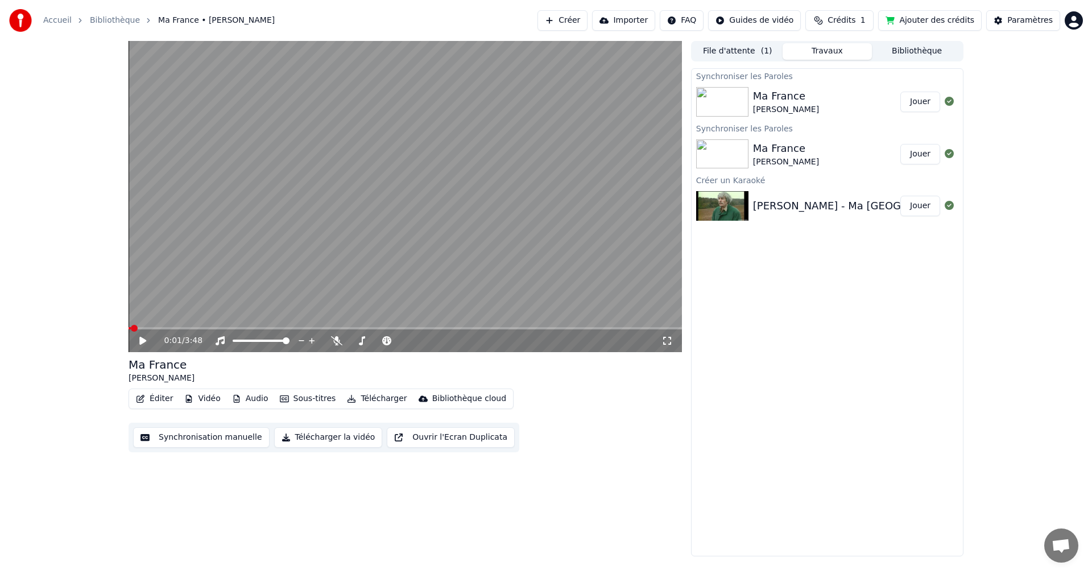
click at [131, 328] on span at bounding box center [130, 328] width 2 height 2
click at [142, 339] on icon at bounding box center [142, 341] width 7 height 8
click at [557, 327] on span at bounding box center [396, 328] width 535 height 2
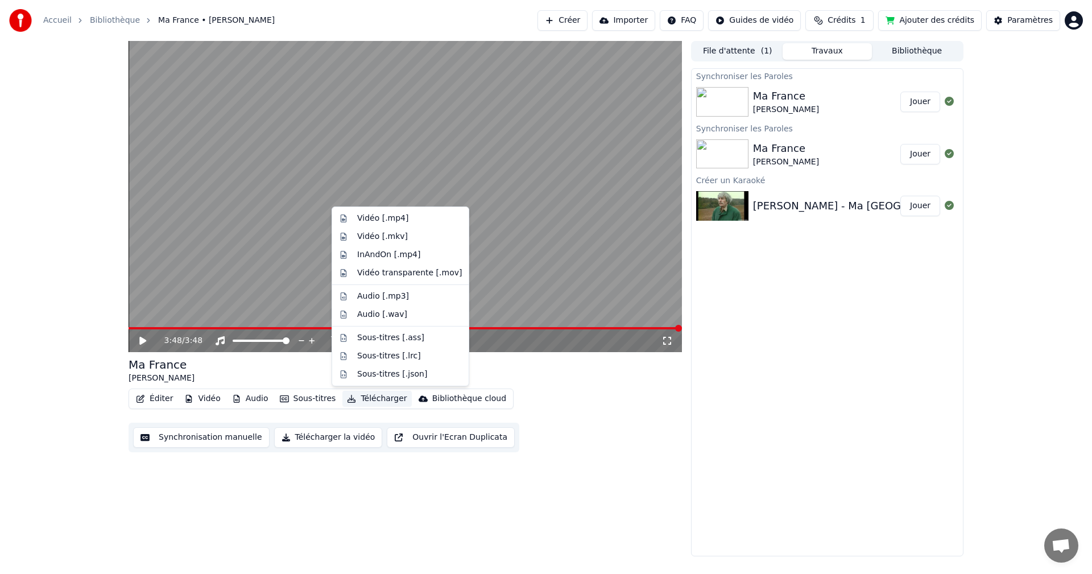
click at [365, 398] on button "Télécharger" at bounding box center [377, 399] width 69 height 16
click at [383, 217] on div "Vidéo [.mp4]" at bounding box center [382, 218] width 51 height 11
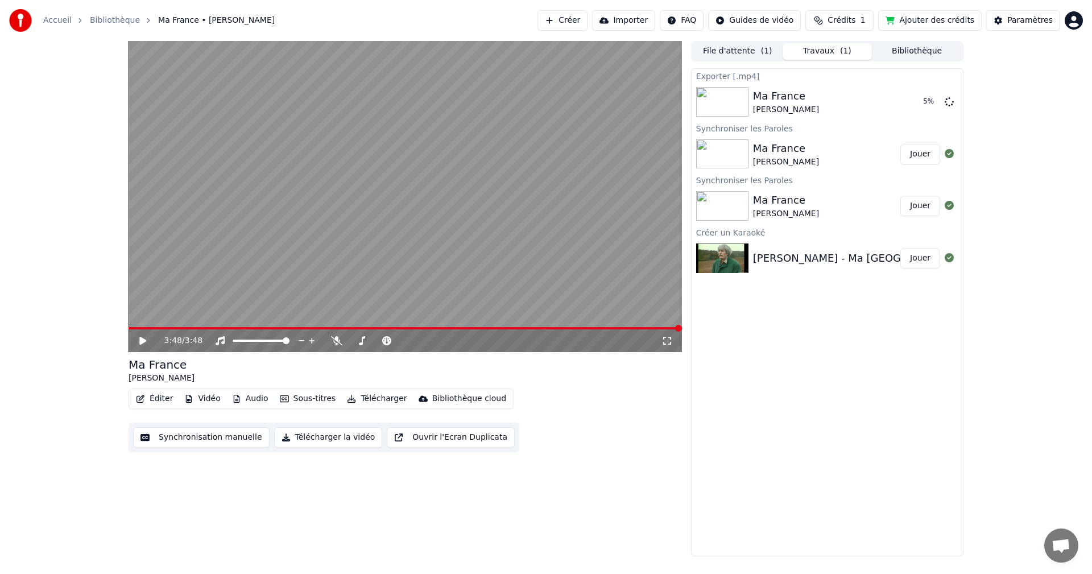
click at [374, 397] on button "Télécharger" at bounding box center [377, 399] width 69 height 16
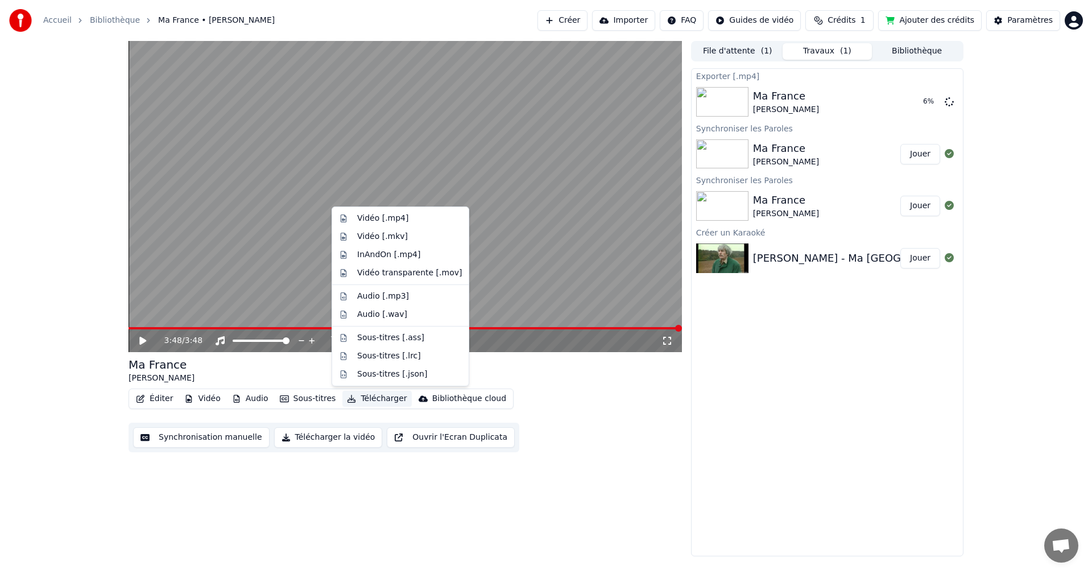
click at [483, 520] on div "3:48 / 3:48 Ma France [PERSON_NAME] Éditer Vidéo Audio Sous-titres Télécharger …" at bounding box center [406, 299] width 554 height 516
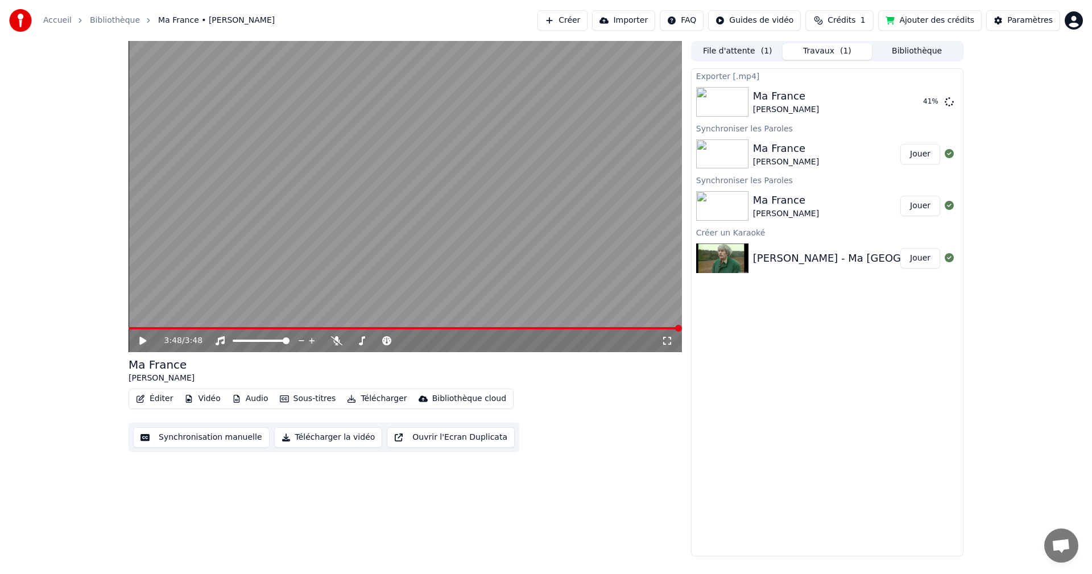
click at [209, 399] on button "Vidéo" at bounding box center [202, 399] width 45 height 16
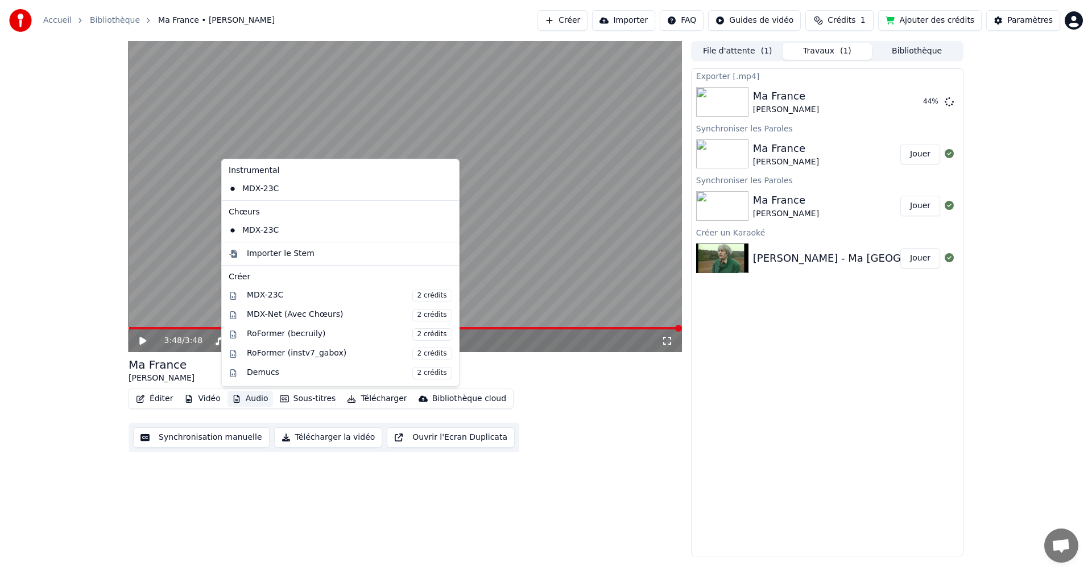
click at [580, 449] on div "Éditer Vidéo Audio Sous-titres Télécharger Bibliothèque cloud Synchronisation m…" at bounding box center [406, 421] width 554 height 64
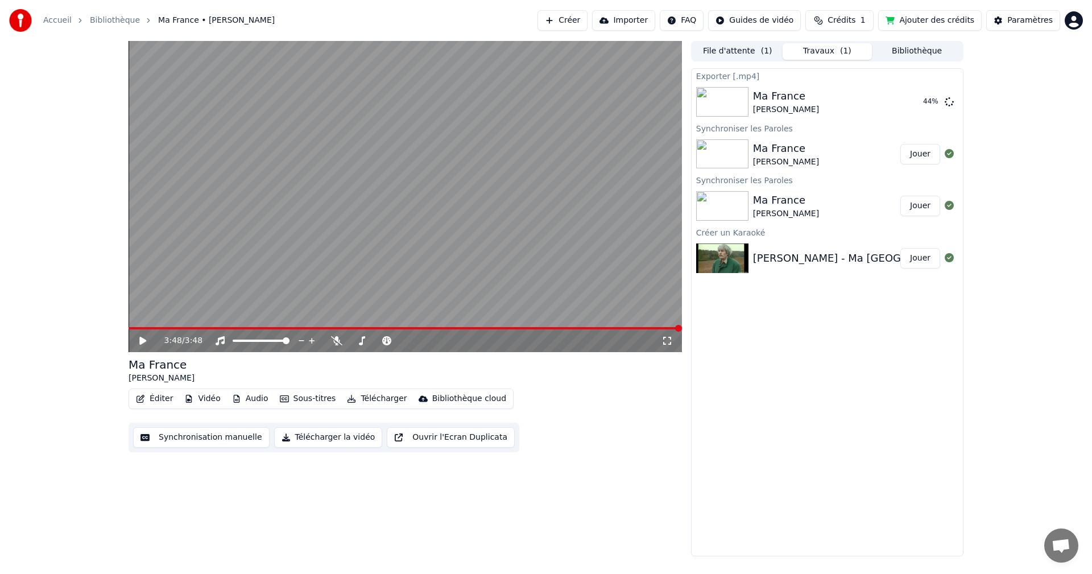
click at [158, 400] on button "Éditer" at bounding box center [154, 399] width 46 height 16
click at [427, 520] on div "3:48 / 3:48 Ma France [PERSON_NAME] Éditer Vidéo Audio Sous-titres Télécharger …" at bounding box center [406, 299] width 554 height 516
click at [164, 398] on button "Éditer" at bounding box center [154, 399] width 46 height 16
click at [299, 512] on div "3:48 / 3:48 Ma France [PERSON_NAME] Éditer Vidéo Audio Sous-titres Télécharger …" at bounding box center [406, 299] width 554 height 516
click at [921, 100] on button "Afficher" at bounding box center [915, 102] width 50 height 20
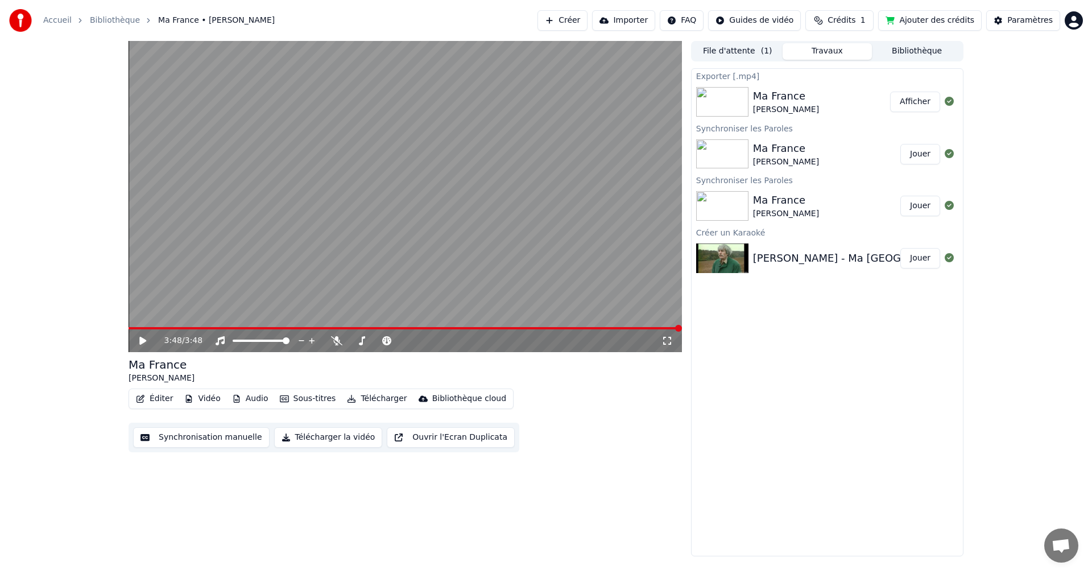
click at [935, 50] on button "Bibliothèque" at bounding box center [917, 51] width 90 height 17
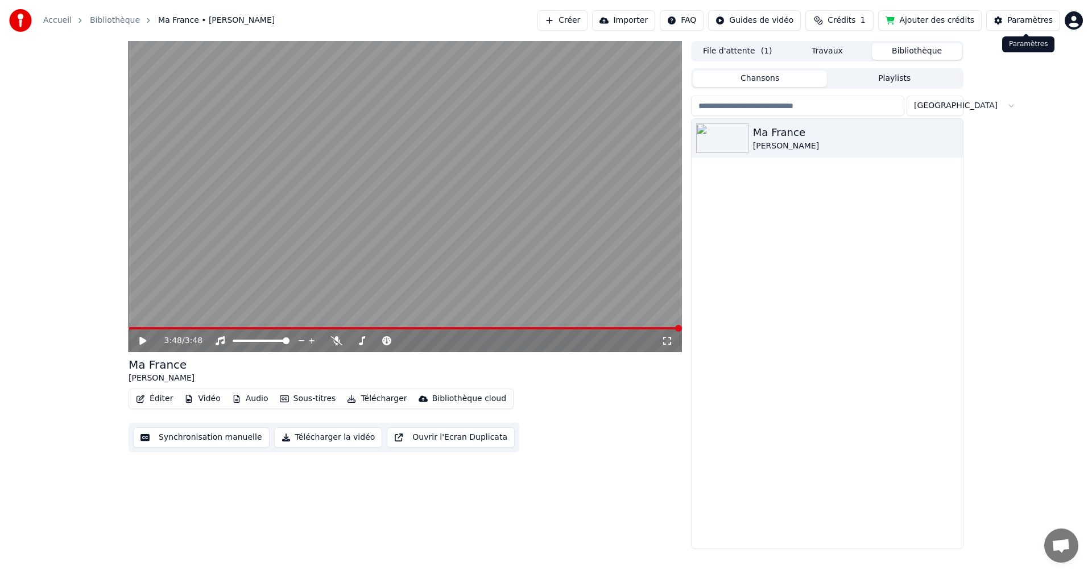
click at [1032, 19] on div "Paramètres" at bounding box center [1031, 20] width 46 height 11
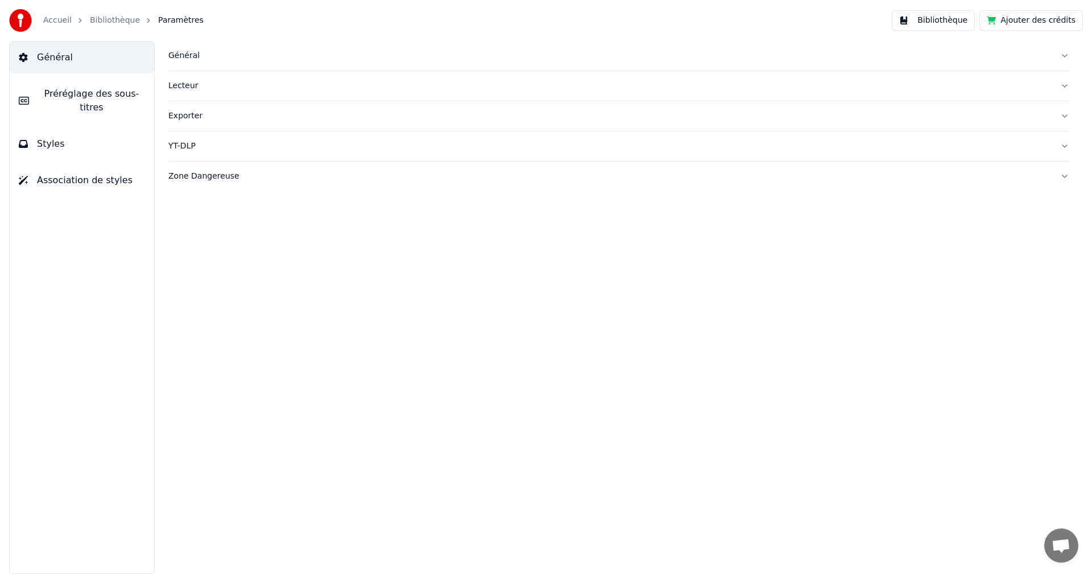
click at [61, 57] on span "Général" at bounding box center [55, 58] width 36 height 14
click at [1052, 19] on button "Ajouter des crédits" at bounding box center [1032, 20] width 104 height 20
click at [358, 291] on div "Général Lecteur Exporter YT-DLP Zone Dangereuse" at bounding box center [619, 307] width 947 height 533
